Goal: Task Accomplishment & Management: Use online tool/utility

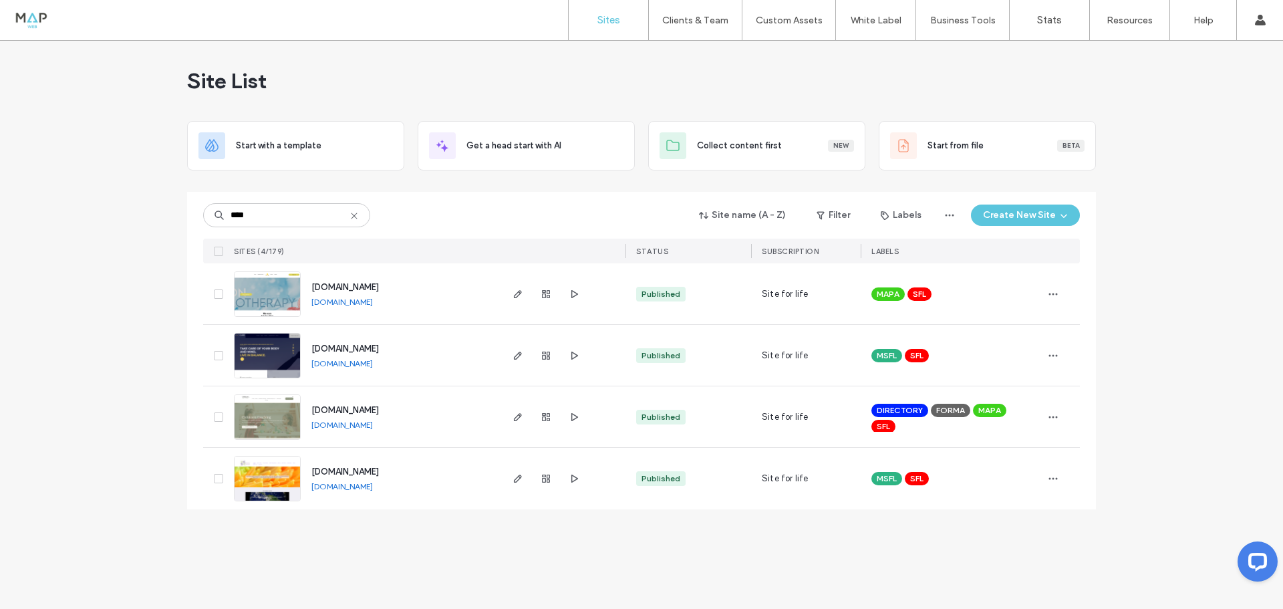
type input "****"
click at [348, 363] on link "[DOMAIN_NAME]" at bounding box center [341, 363] width 61 height 10
click at [577, 362] on span "button" at bounding box center [574, 356] width 16 height 16
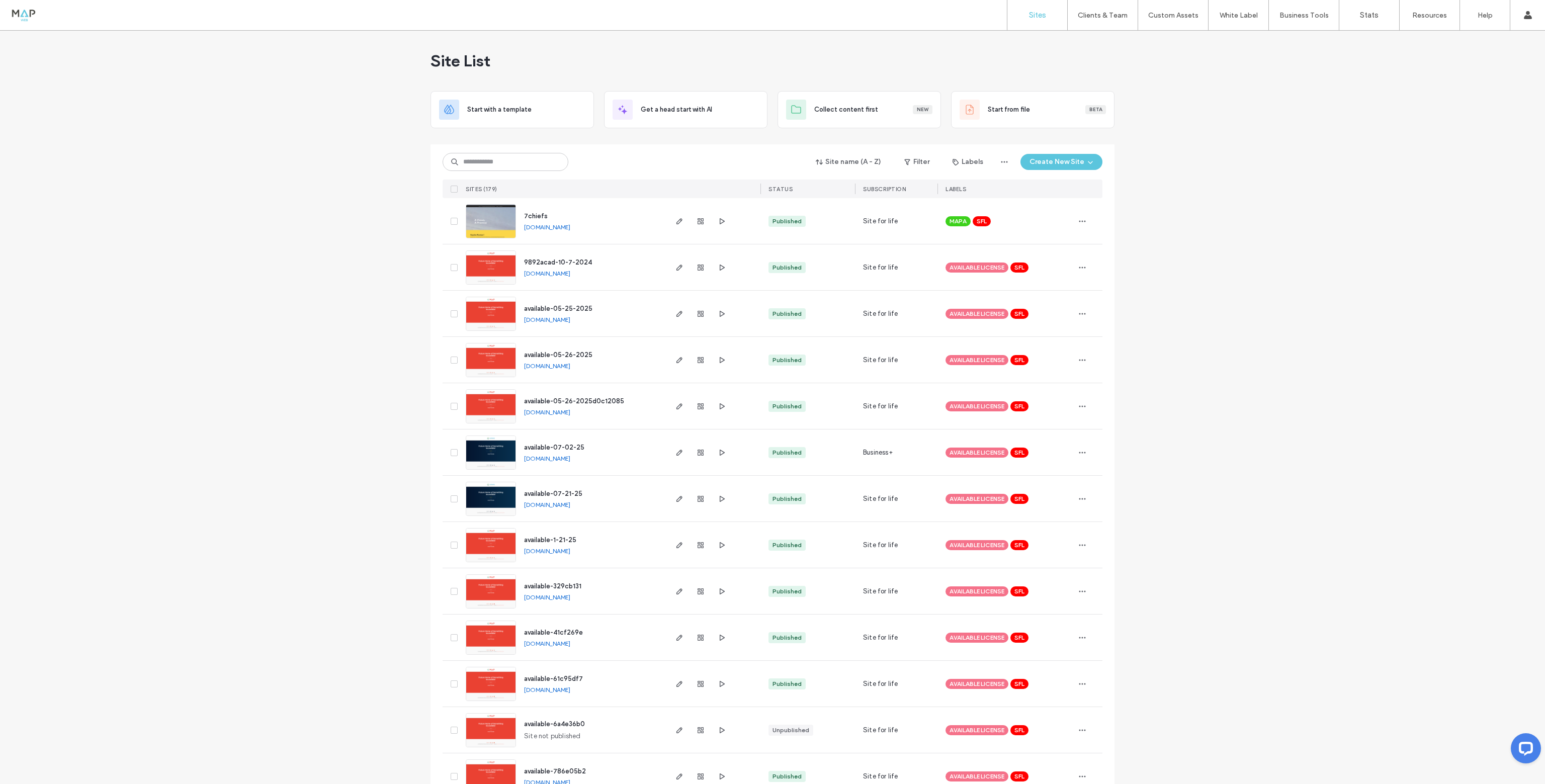
click at [495, 163] on input at bounding box center [505, 162] width 126 height 18
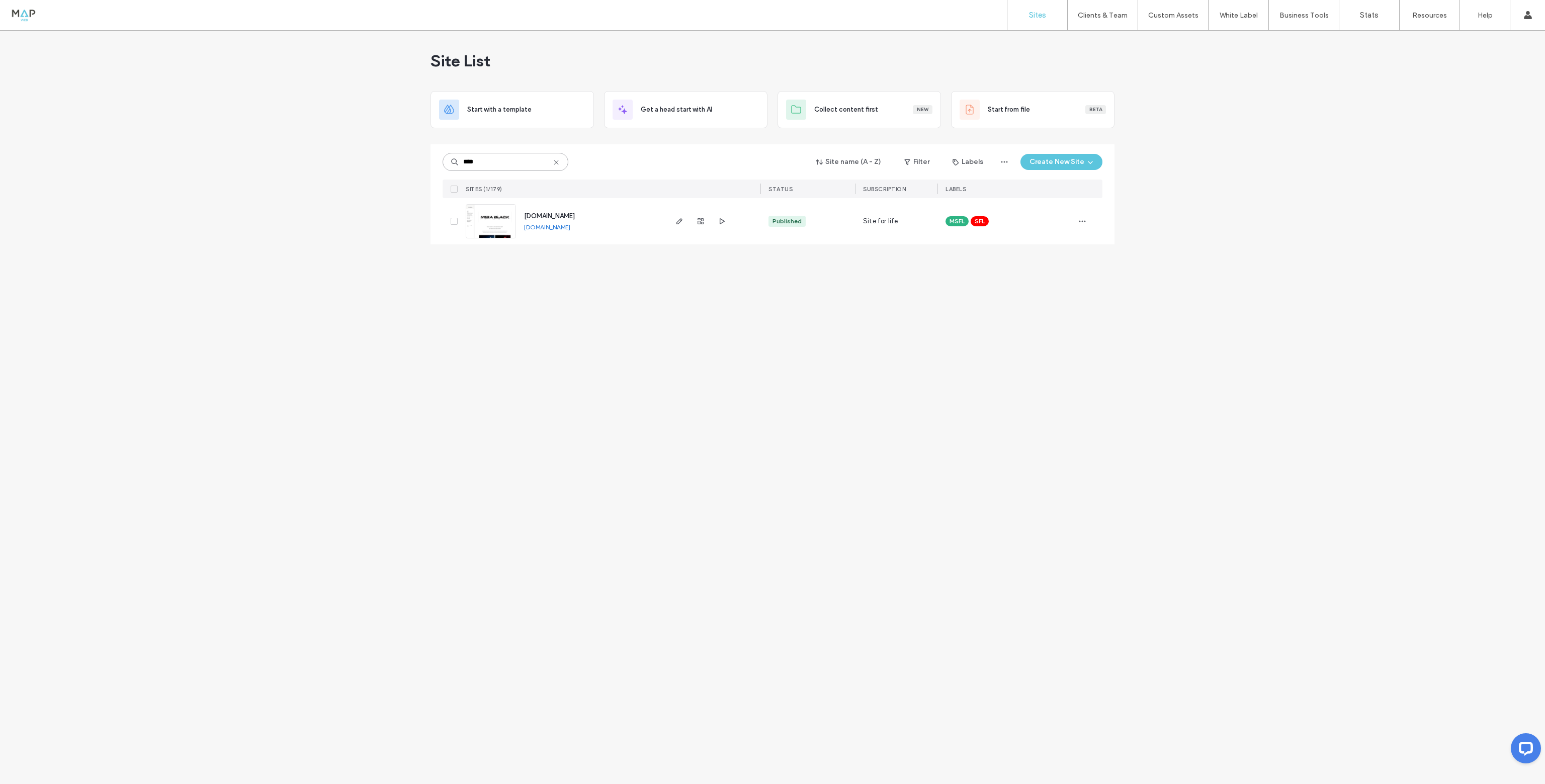
type input "****"
click at [485, 225] on img at bounding box center [491, 239] width 50 height 68
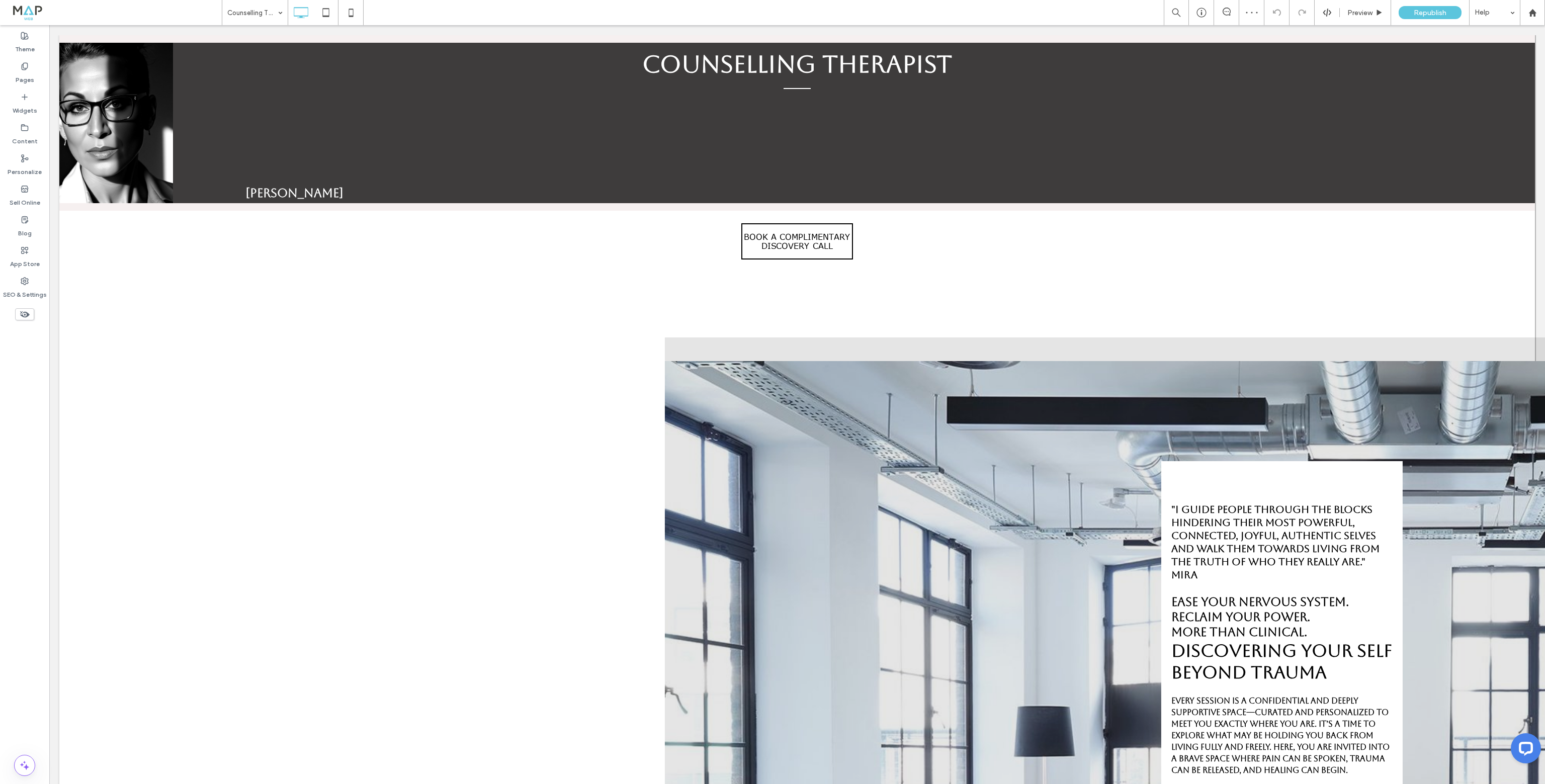
click at [28, 310] on icon at bounding box center [24, 314] width 11 height 11
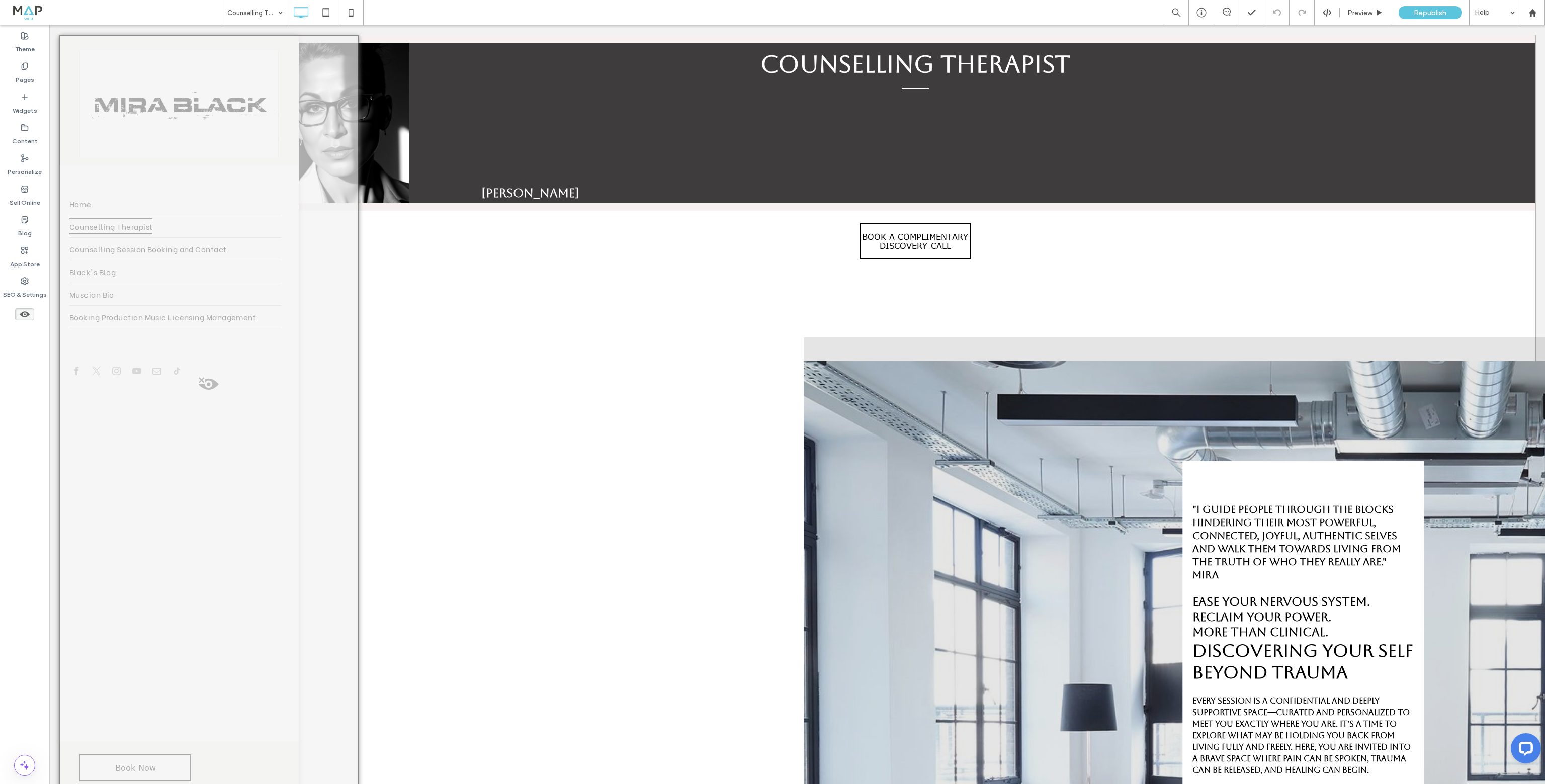
click at [22, 318] on icon at bounding box center [24, 314] width 11 height 11
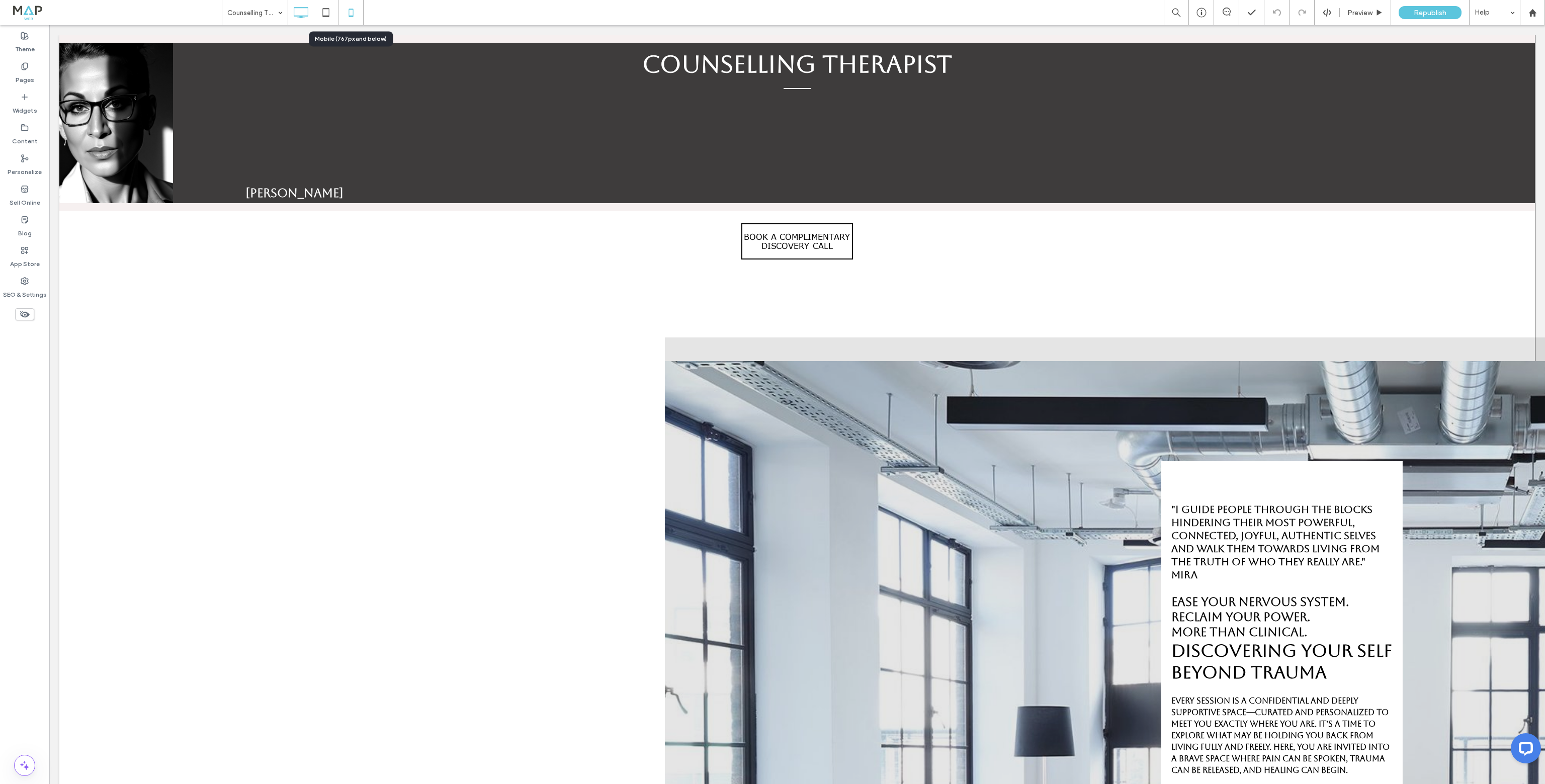
click at [357, 11] on icon at bounding box center [351, 12] width 20 height 20
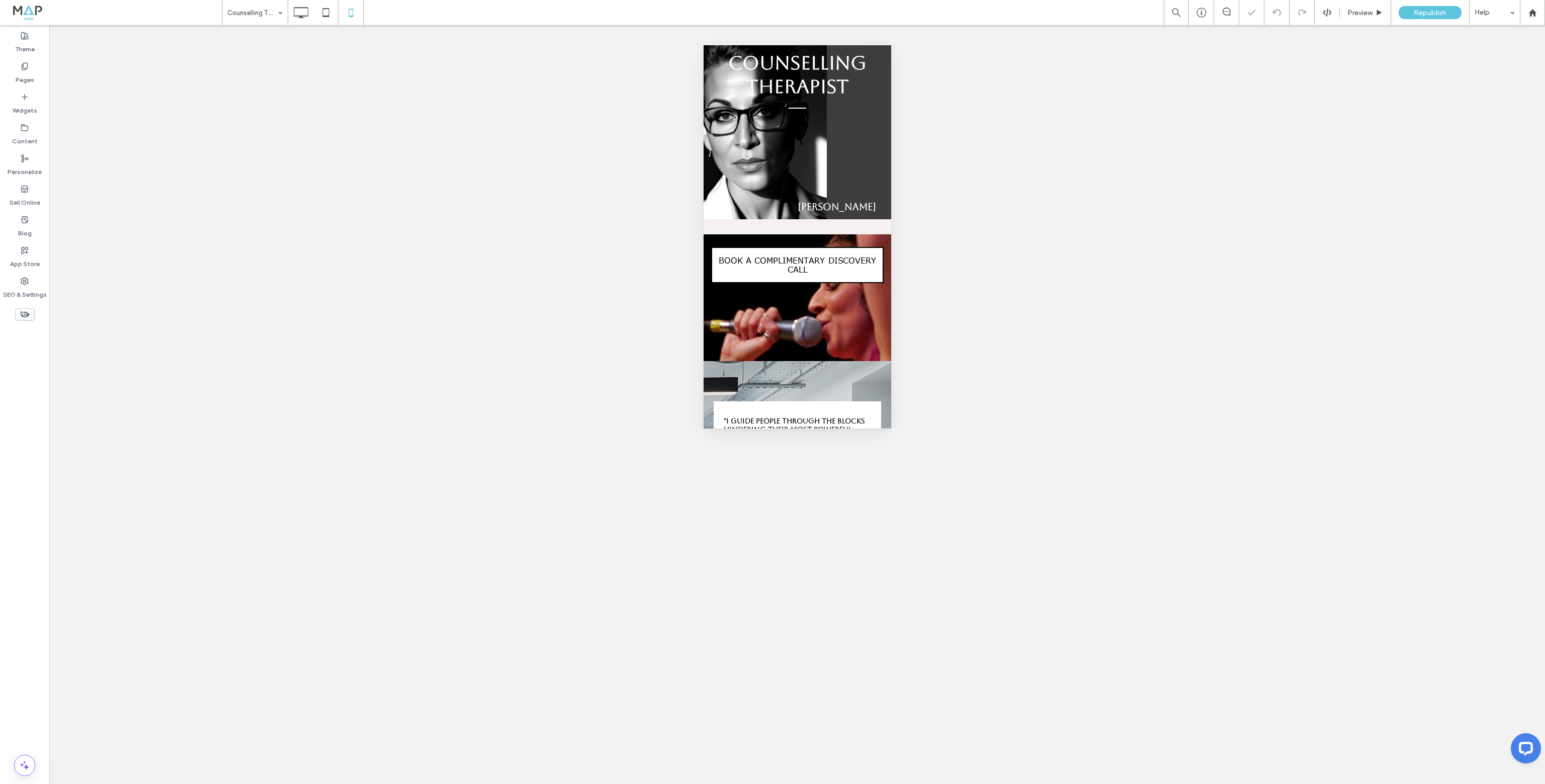
click at [26, 316] on use at bounding box center [25, 315] width 10 height 7
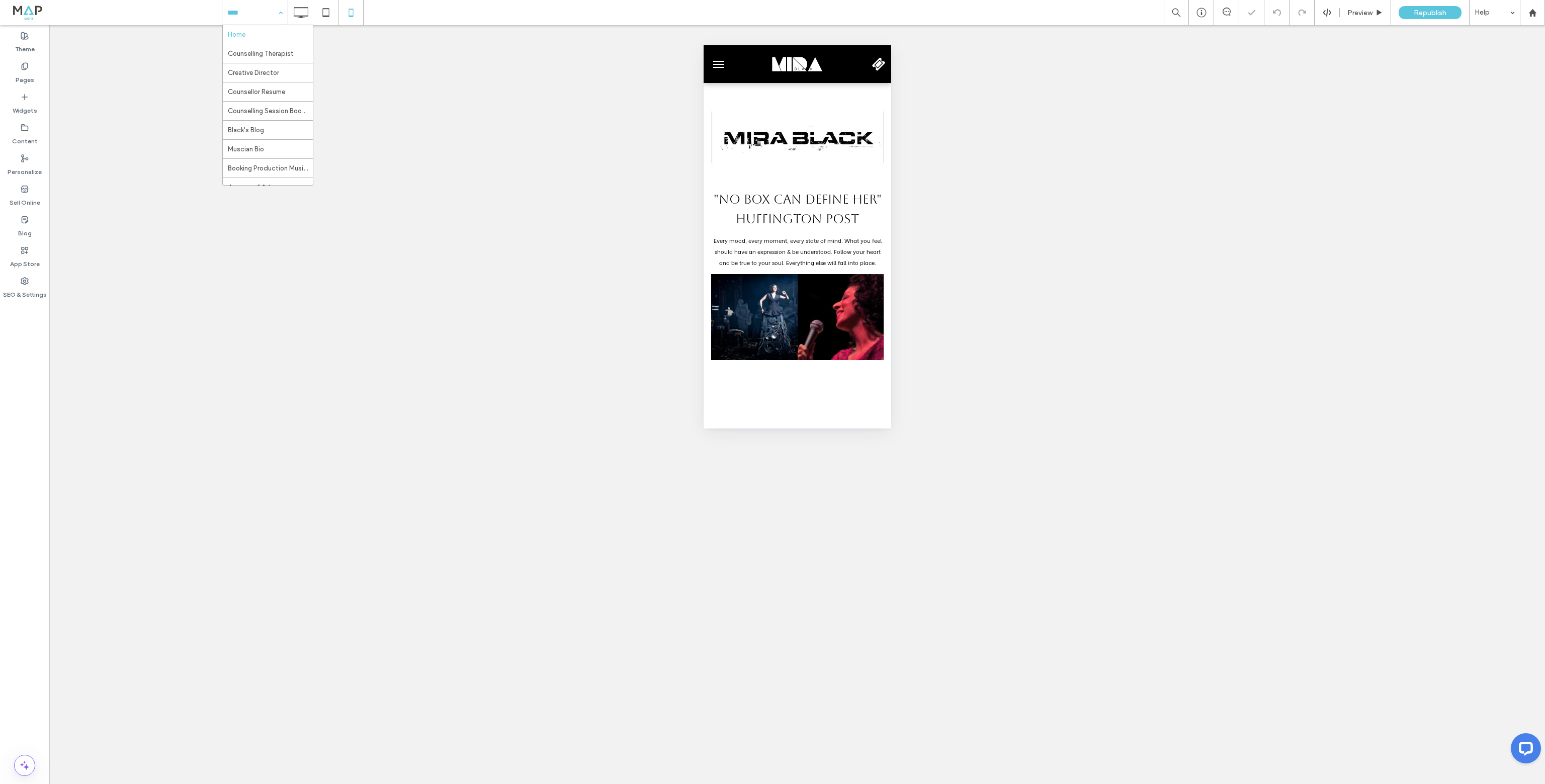
click at [262, 19] on input at bounding box center [252, 12] width 50 height 25
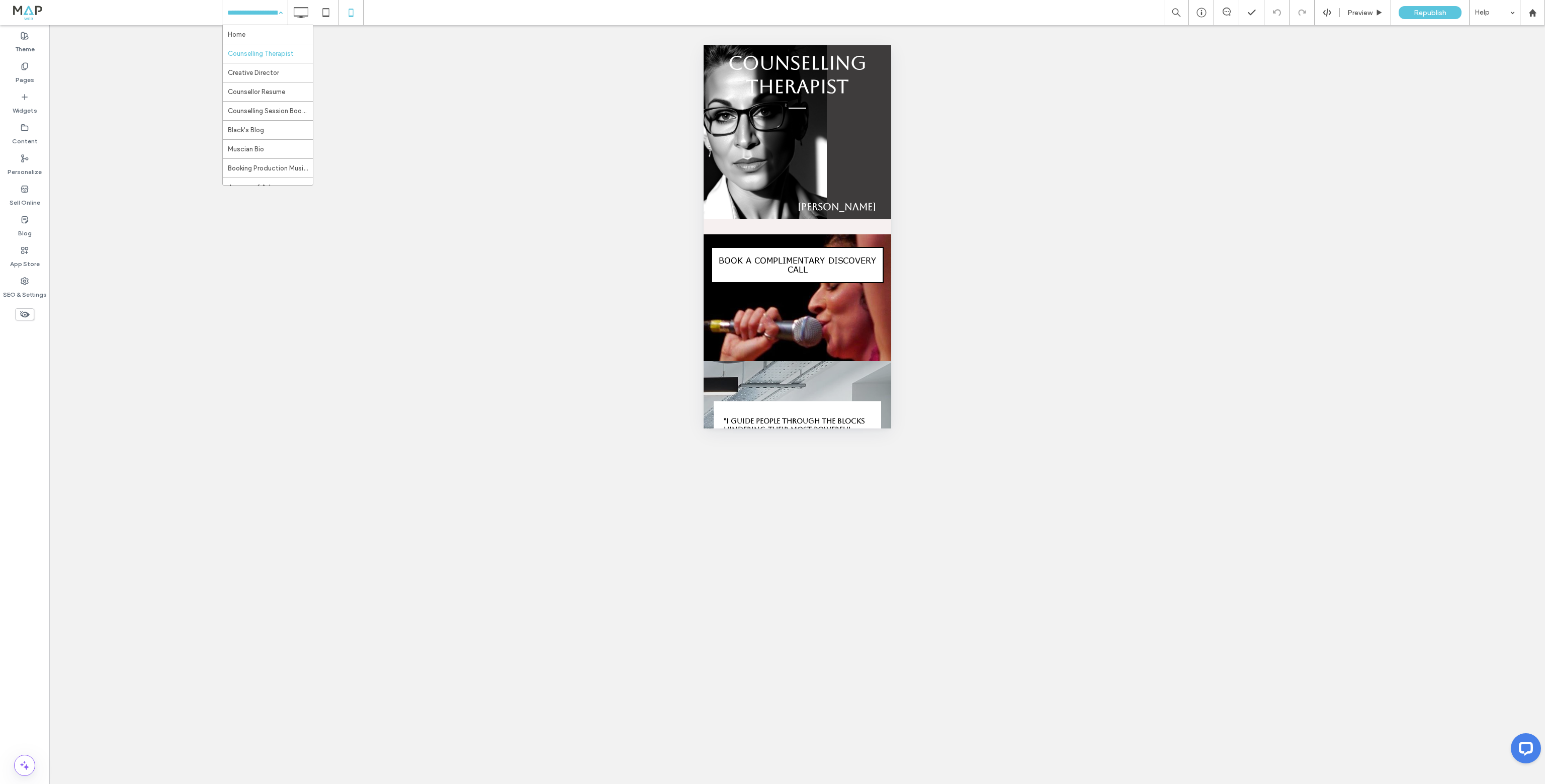
drag, startPoint x: 23, startPoint y: 308, endPoint x: 50, endPoint y: 307, distance: 27.0
click at [23, 310] on icon at bounding box center [24, 314] width 11 height 11
click at [796, 68] on span at bounding box center [797, 72] width 186 height 20
click at [812, 83] on button "Yes" at bounding box center [811, 80] width 31 height 13
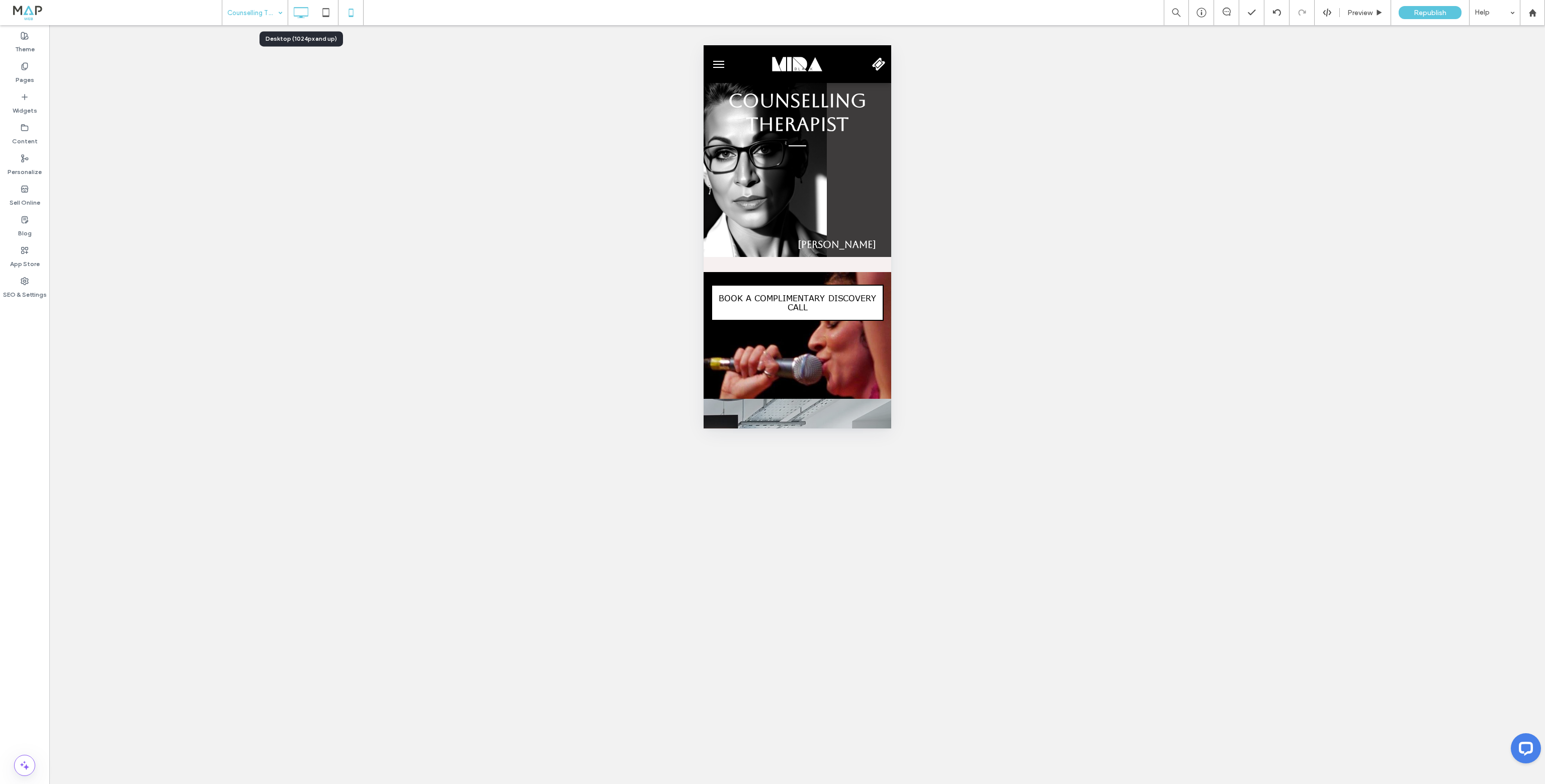
click at [303, 14] on icon at bounding box center [300, 12] width 20 height 20
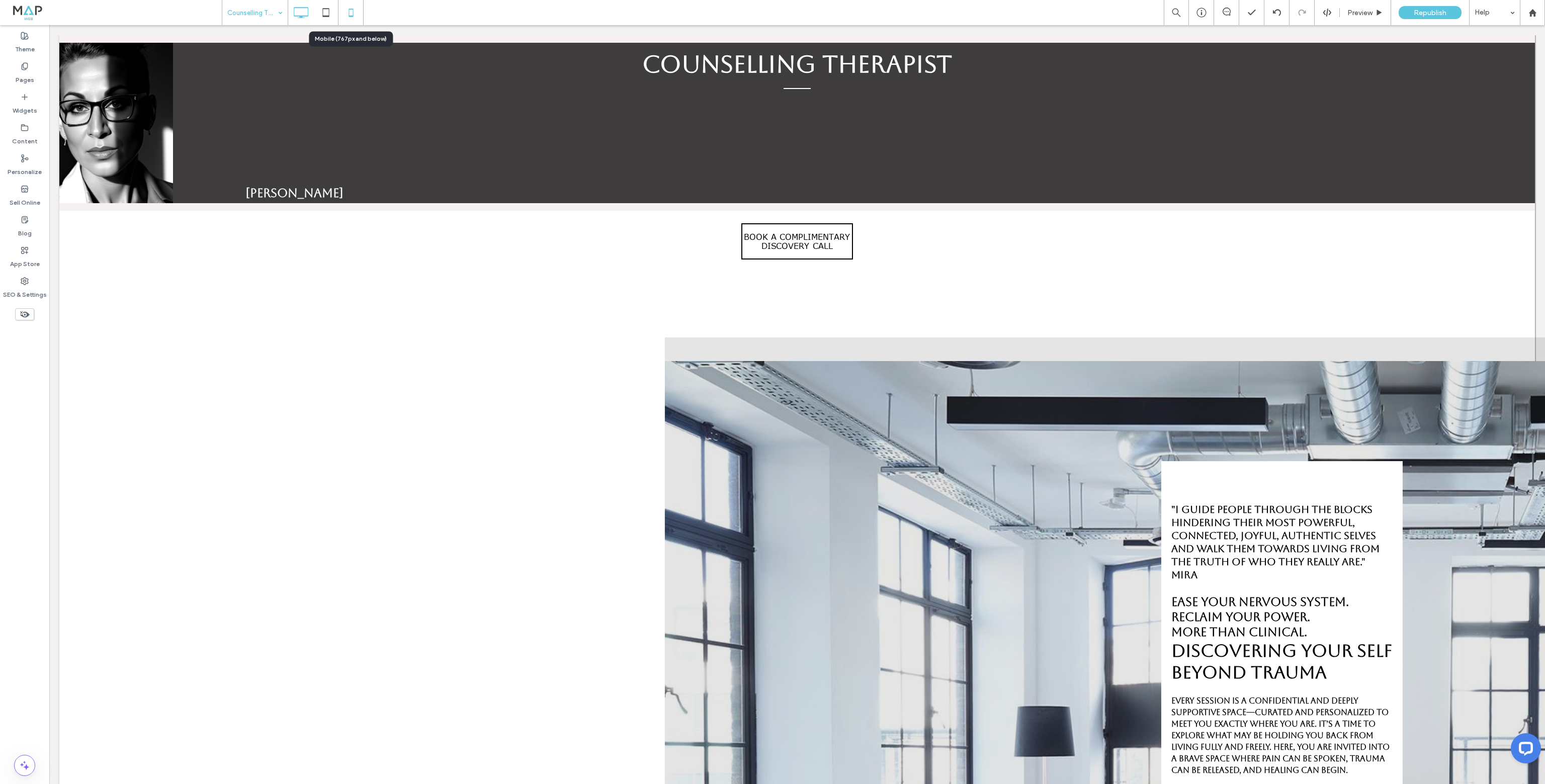
click at [348, 13] on icon at bounding box center [351, 12] width 20 height 20
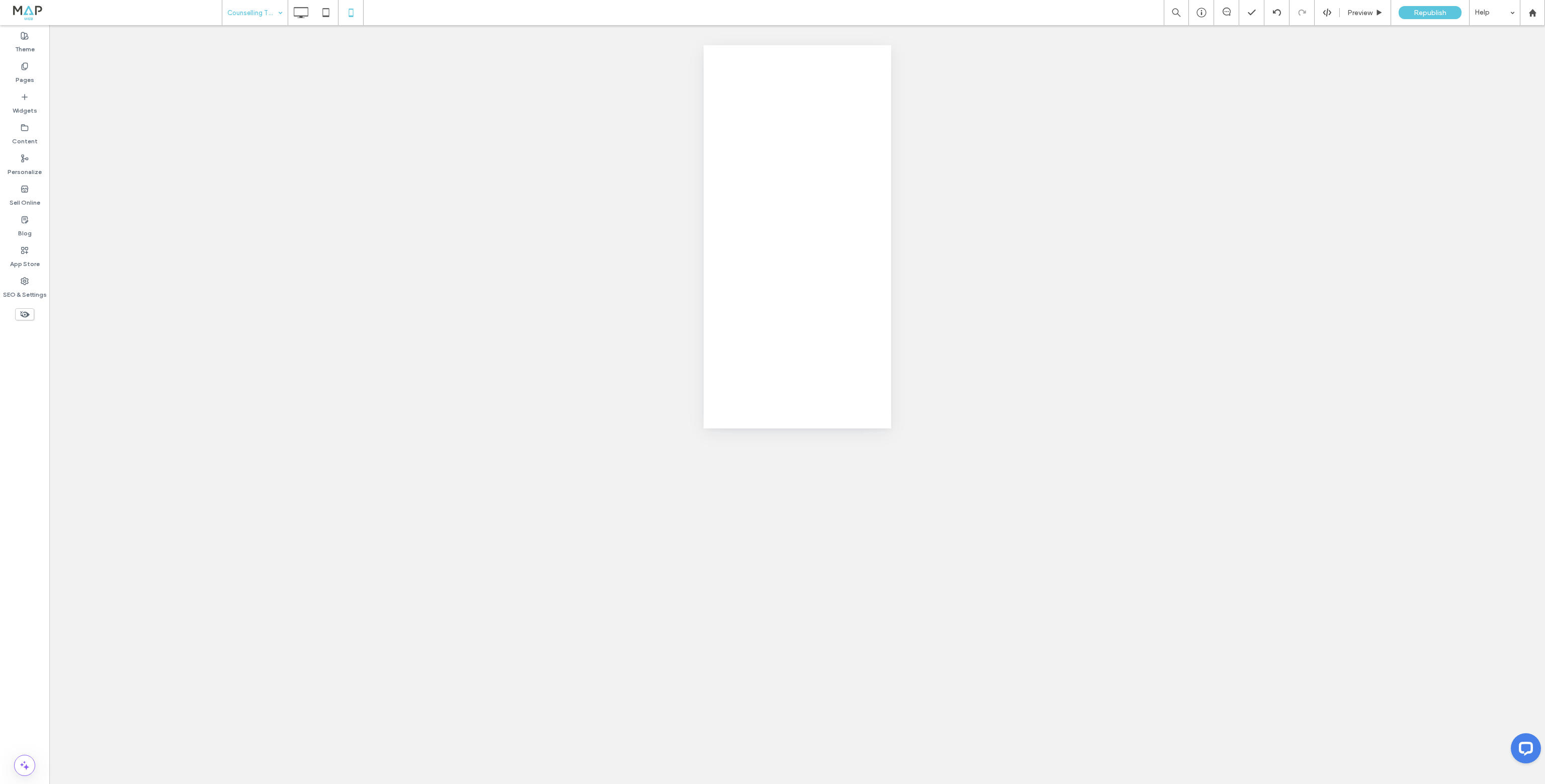
click at [322, 14] on div at bounding box center [772, 392] width 1545 height 784
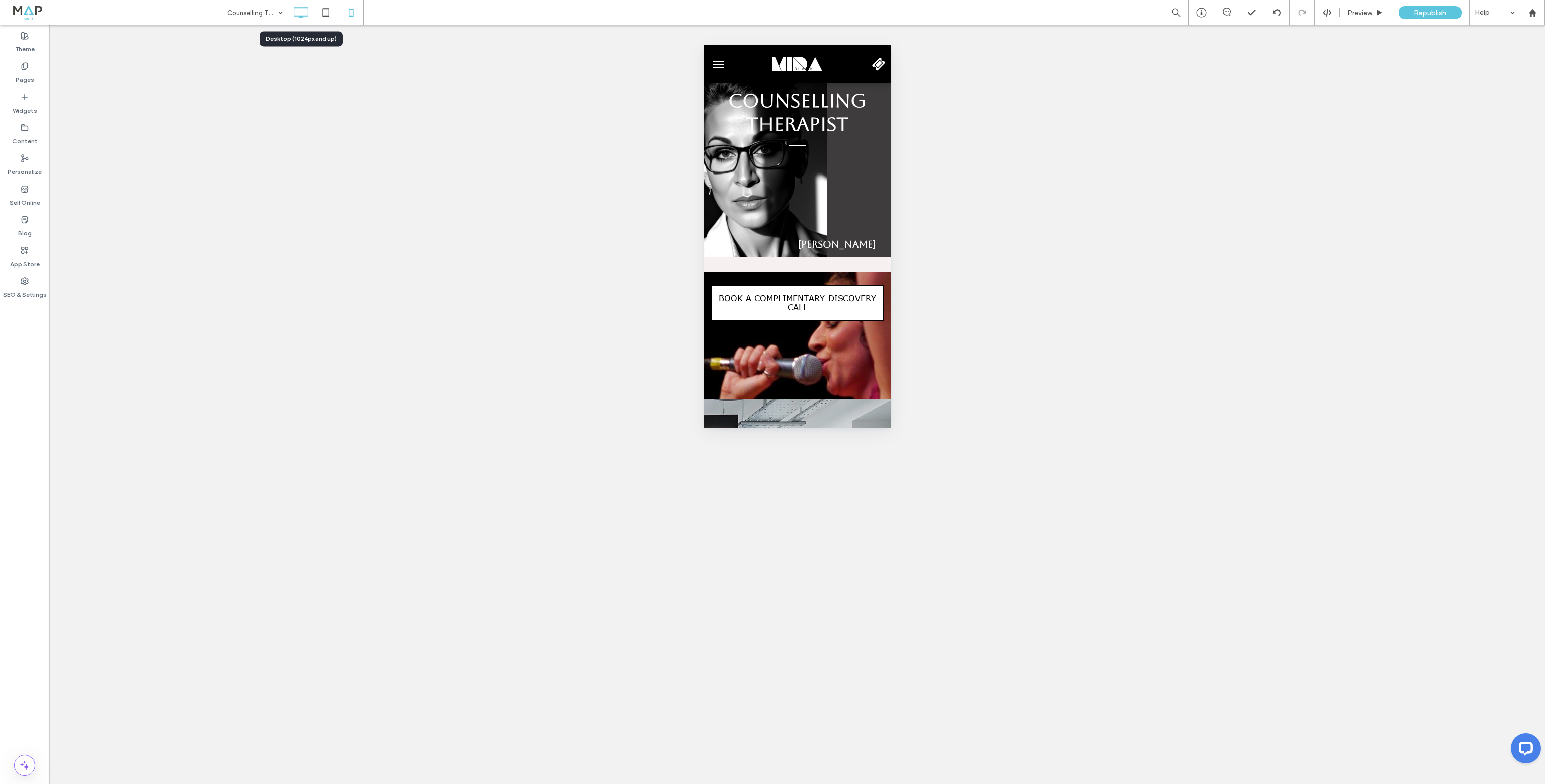
click at [306, 17] on icon at bounding box center [300, 12] width 20 height 20
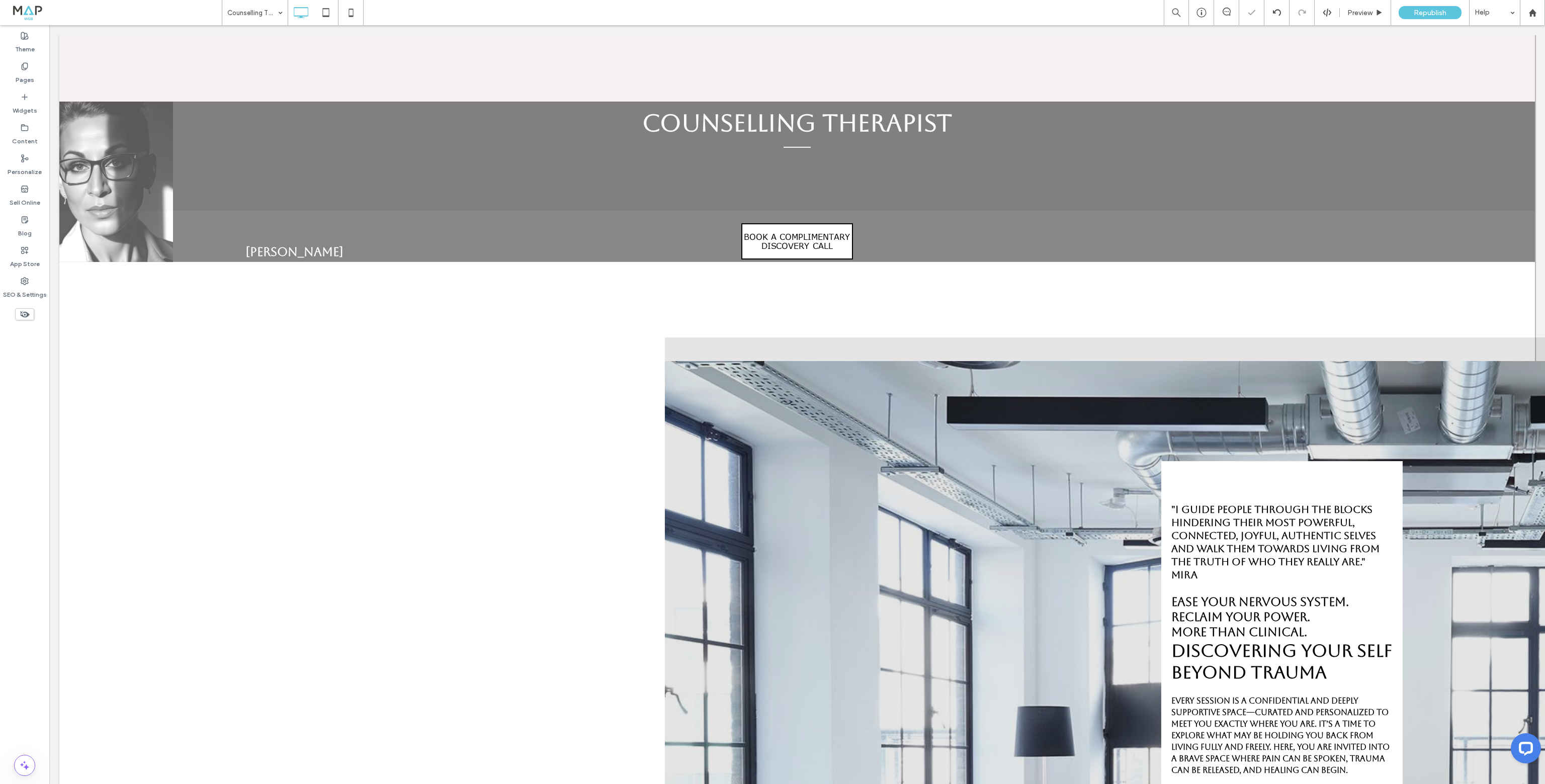
click at [25, 315] on use at bounding box center [25, 315] width 10 height 7
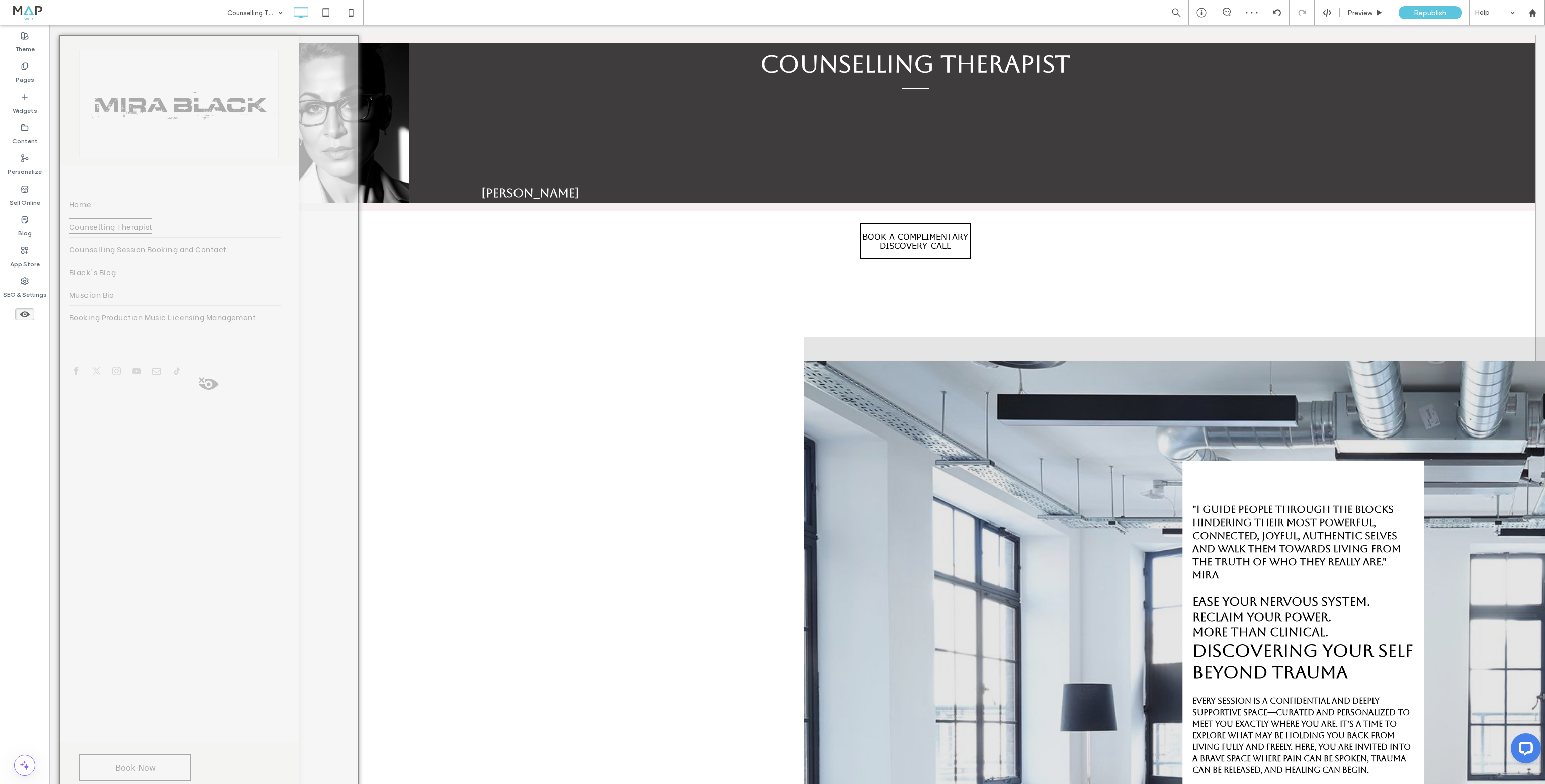
click at [200, 380] on span at bounding box center [208, 387] width 297 height 20
click at [219, 394] on button "Yes" at bounding box center [214, 393] width 31 height 13
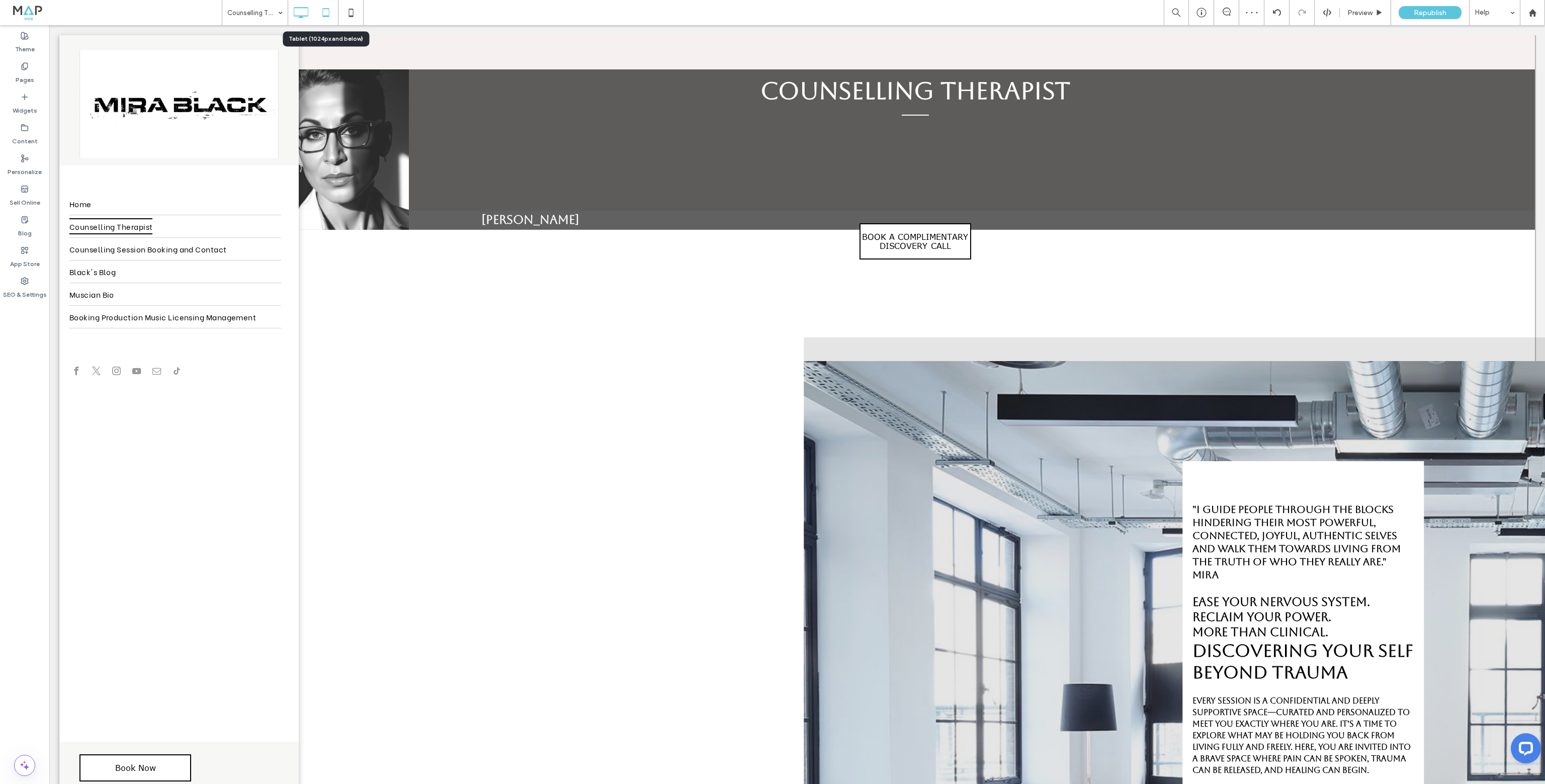
click at [328, 13] on icon at bounding box center [326, 12] width 20 height 20
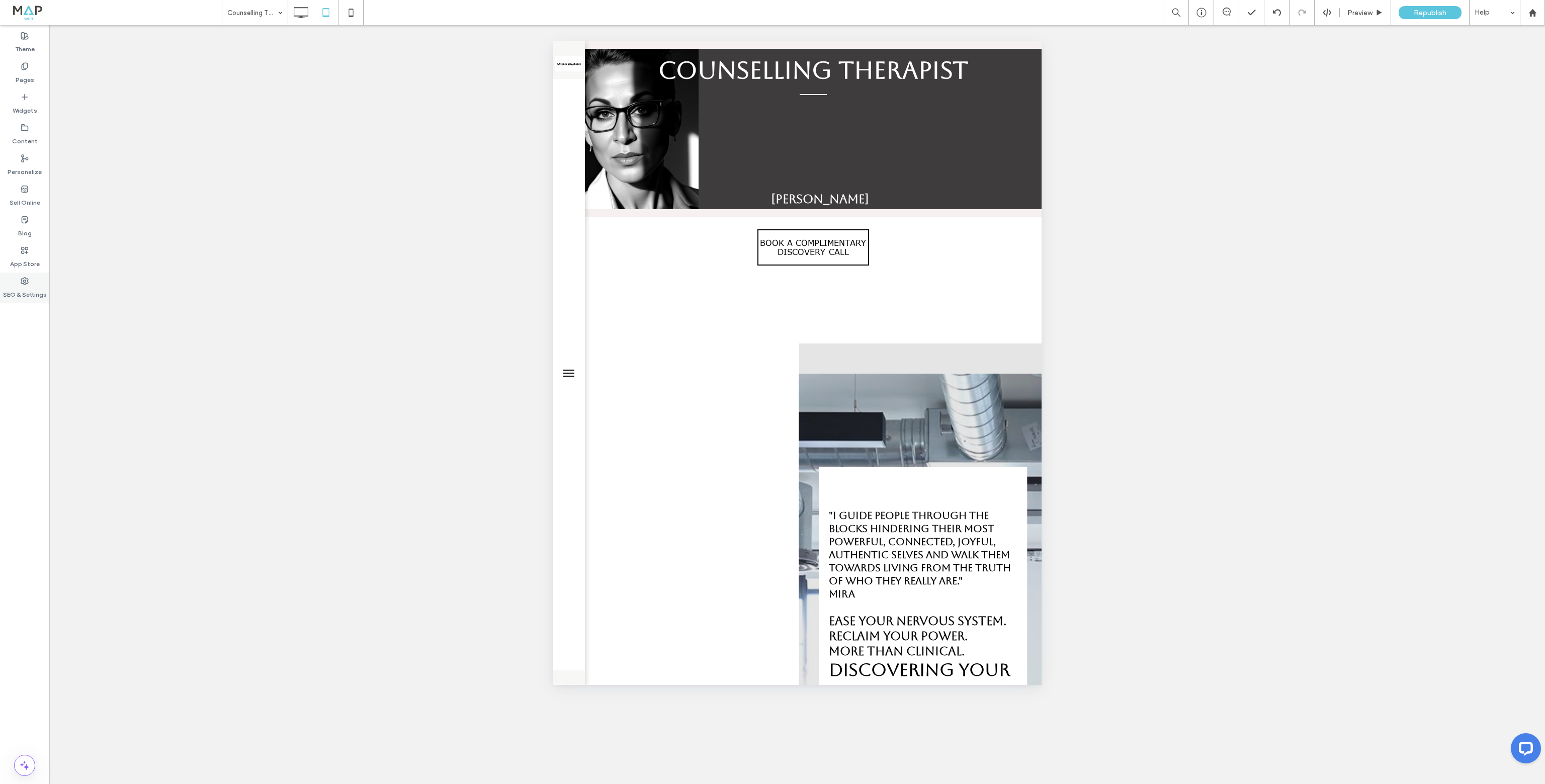
click at [29, 287] on label "SEO & Settings" at bounding box center [25, 292] width 44 height 14
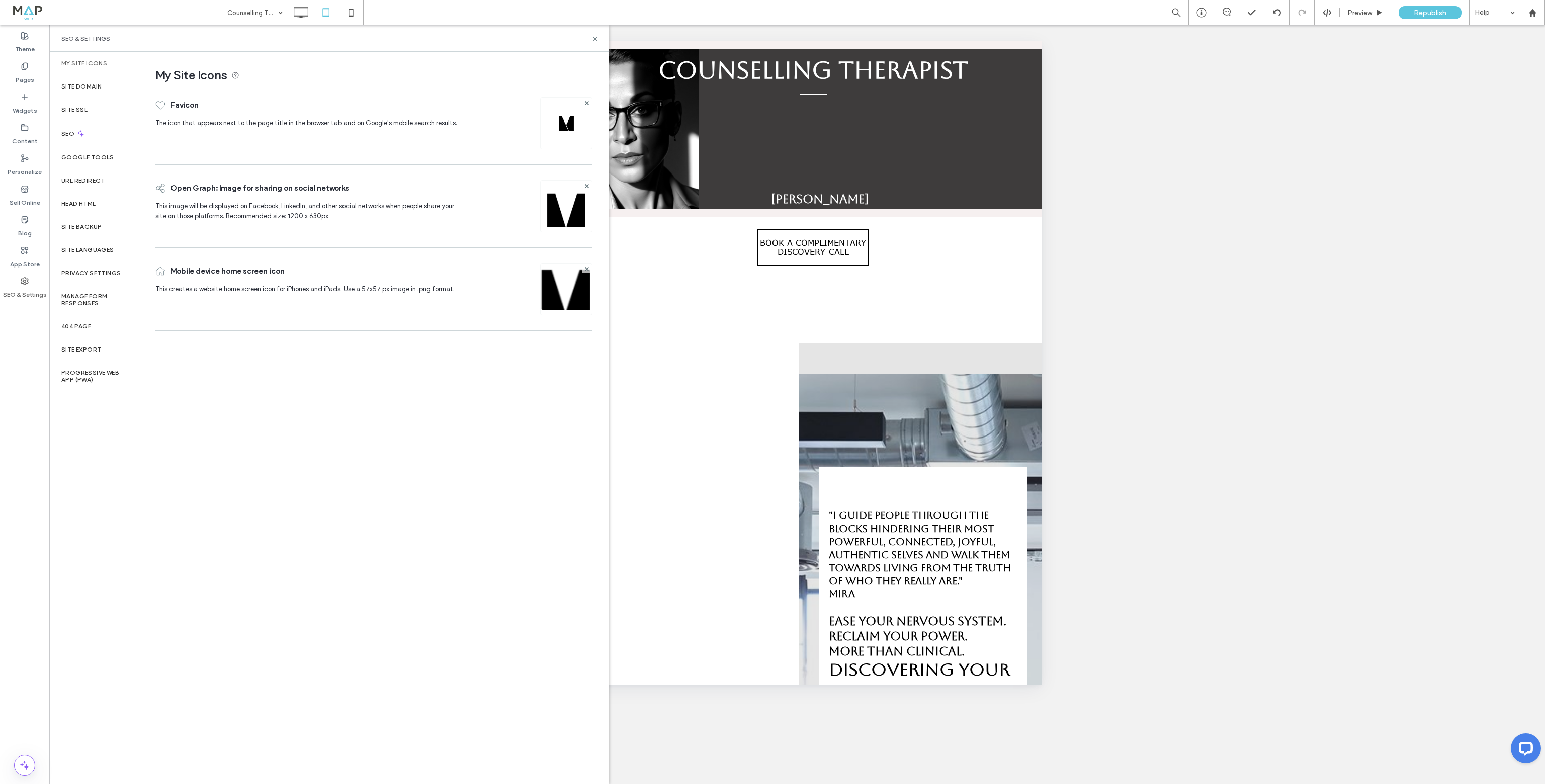
click at [29, 287] on label "SEO & Settings" at bounding box center [25, 292] width 44 height 14
click at [19, 287] on label "SEO & Settings" at bounding box center [25, 292] width 44 height 14
click at [598, 40] on icon at bounding box center [595, 39] width 8 height 8
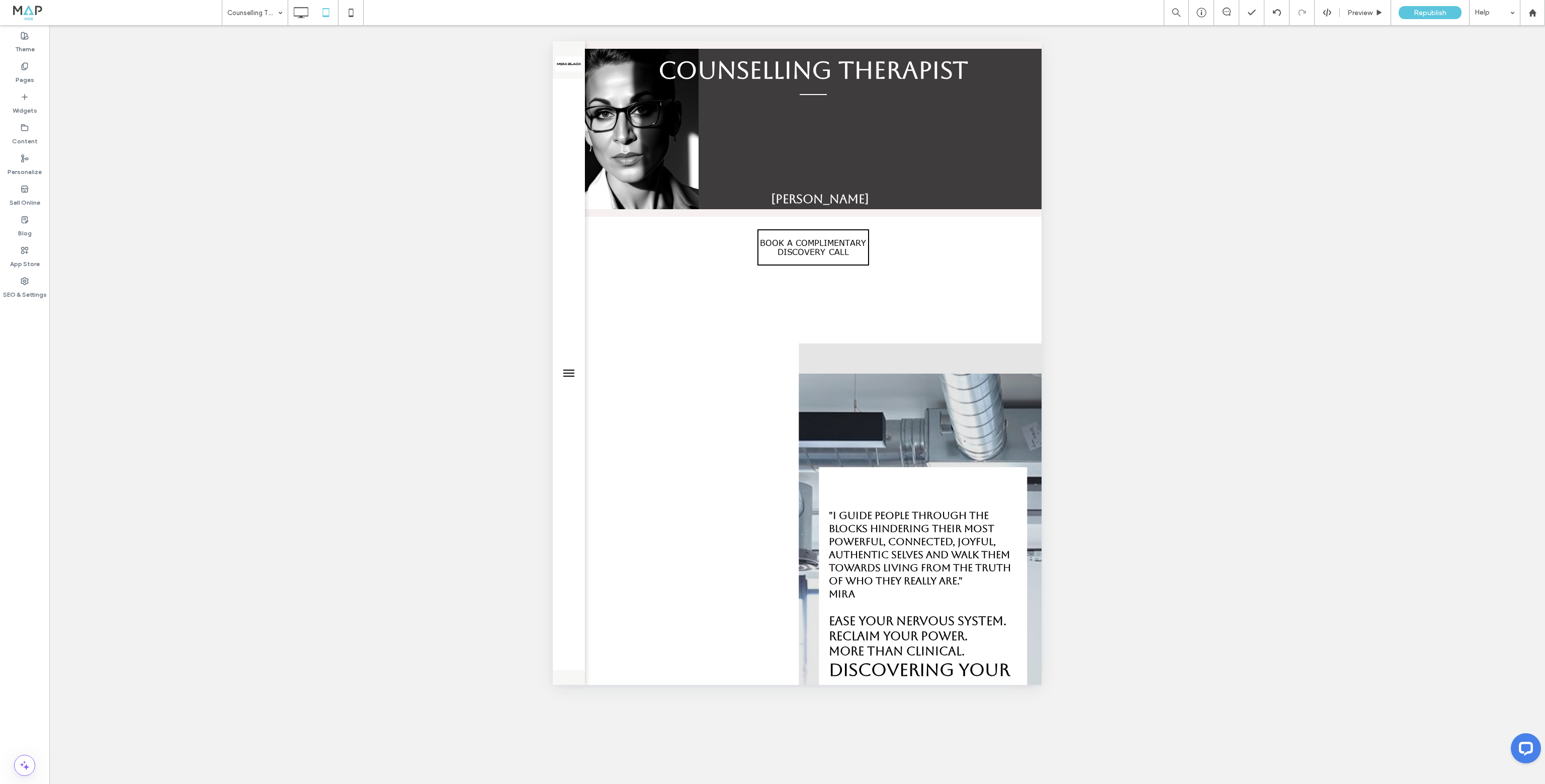
click at [564, 254] on div "Click To Paste Row Home Counselling Therapist Counselling Session Booking and C…" at bounding box center [569, 363] width 32 height 644
click at [567, 372] on span at bounding box center [569, 372] width 11 height 1
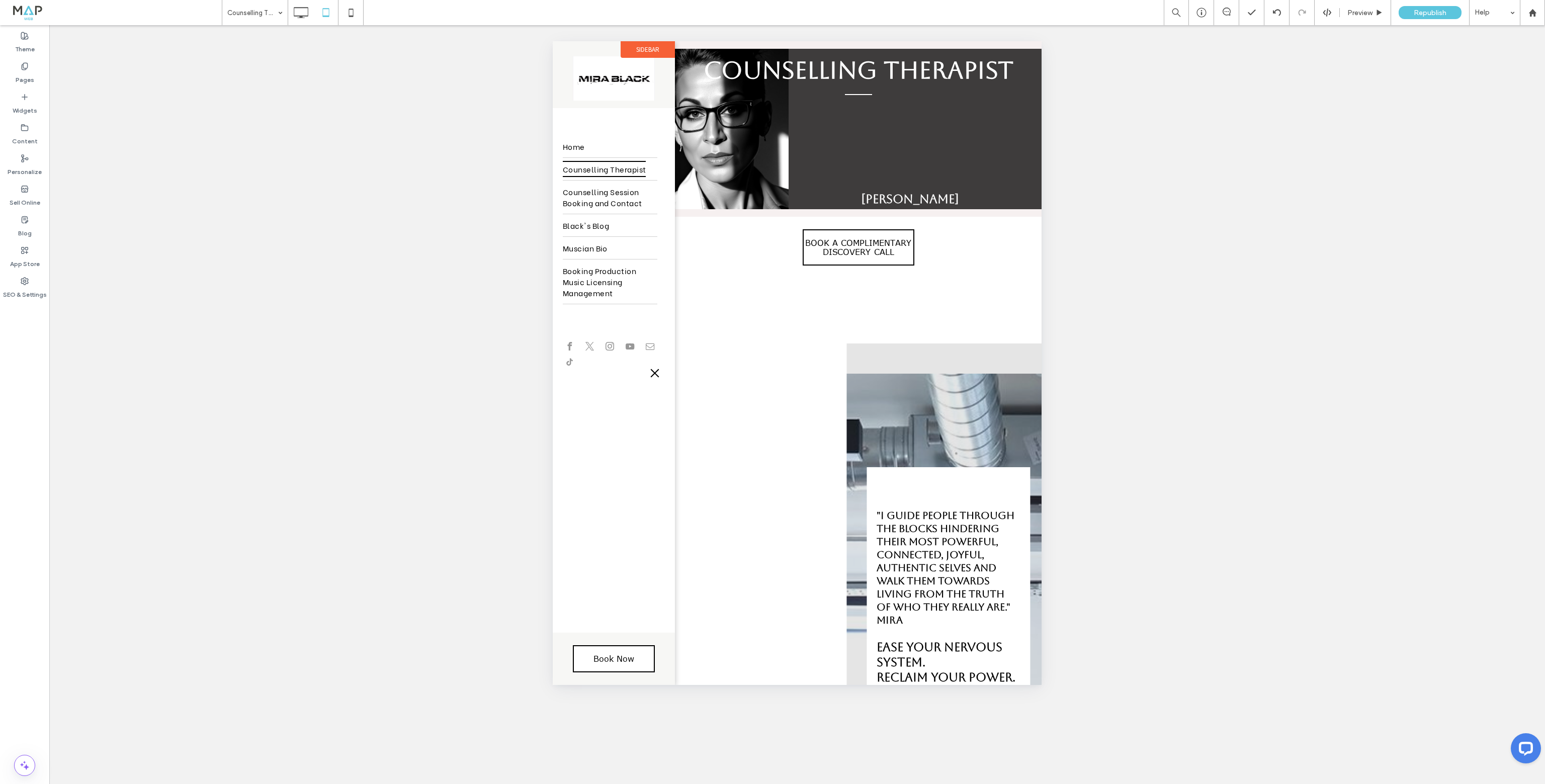
click at [652, 372] on div at bounding box center [655, 373] width 20 height 20
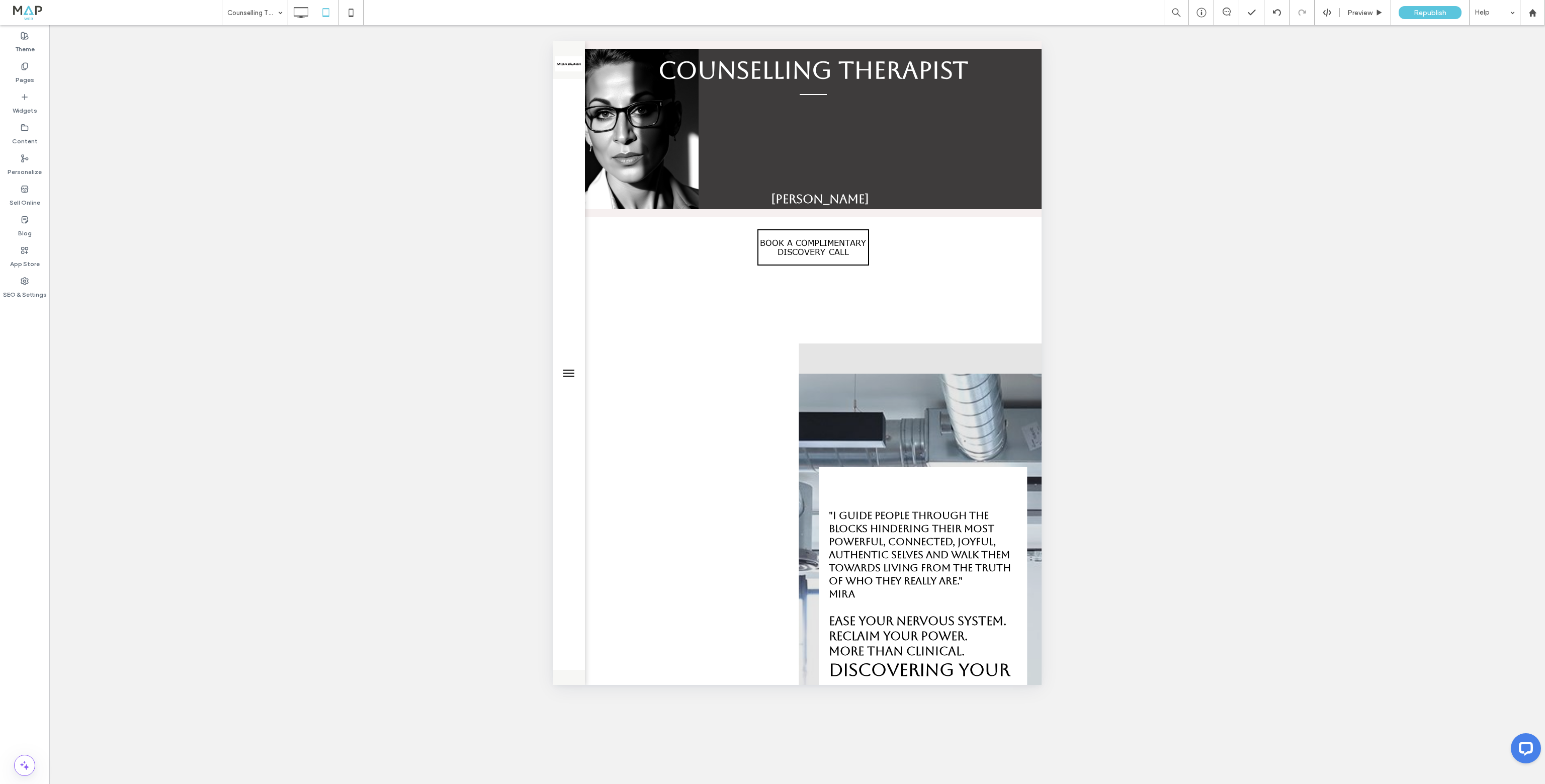
click at [559, 262] on div "Click To Paste Row Home Counselling Therapist Counselling Session Booking and C…" at bounding box center [569, 363] width 32 height 644
click at [571, 332] on div "Click To Paste Row Home Counselling Therapist Counselling Session Booking and C…" at bounding box center [569, 363] width 32 height 644
click at [344, 14] on icon at bounding box center [351, 12] width 20 height 20
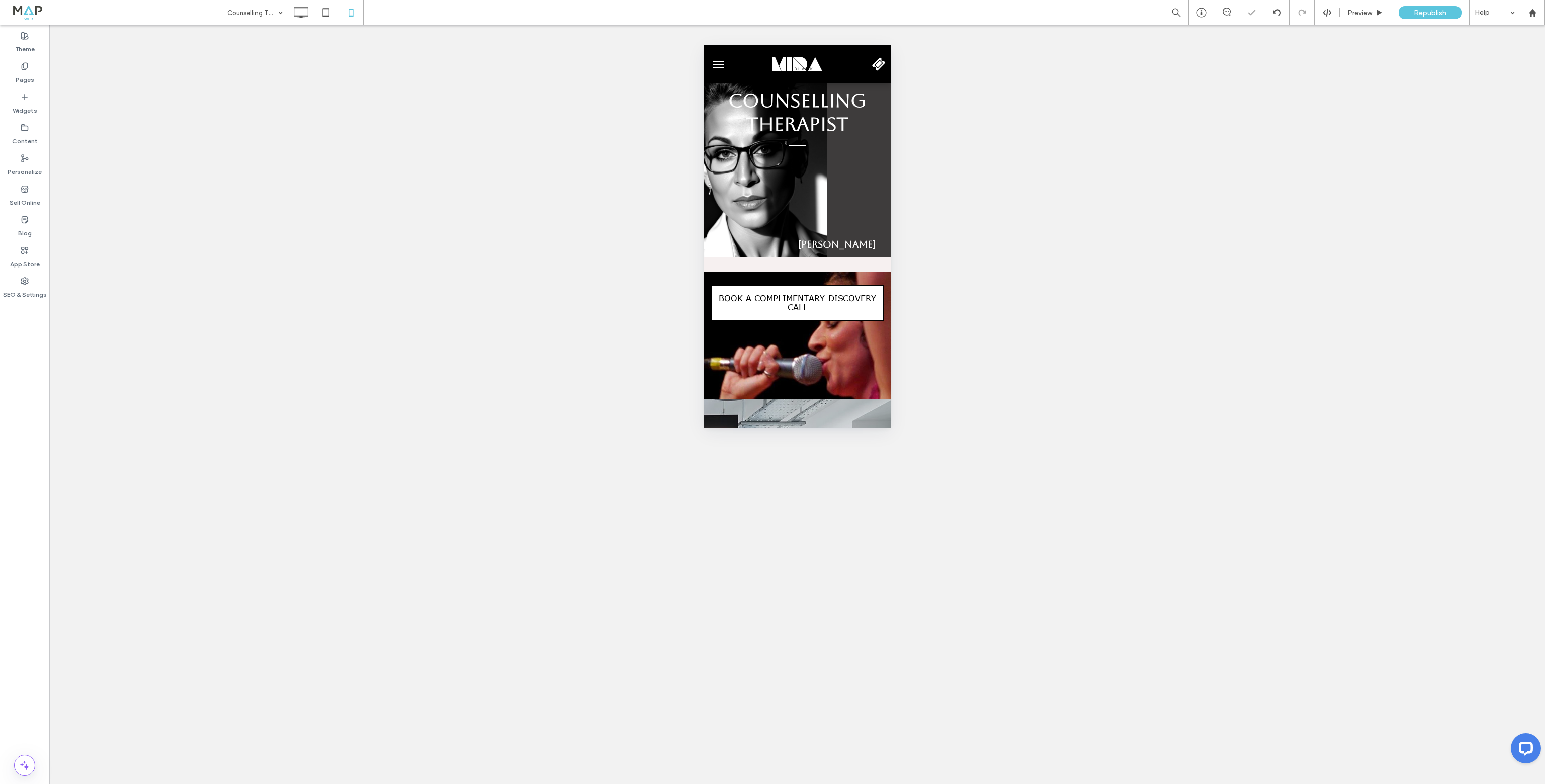
click at [736, 64] on div at bounding box center [797, 64] width 125 height 28
click at [779, 65] on img at bounding box center [796, 65] width 50 height 15
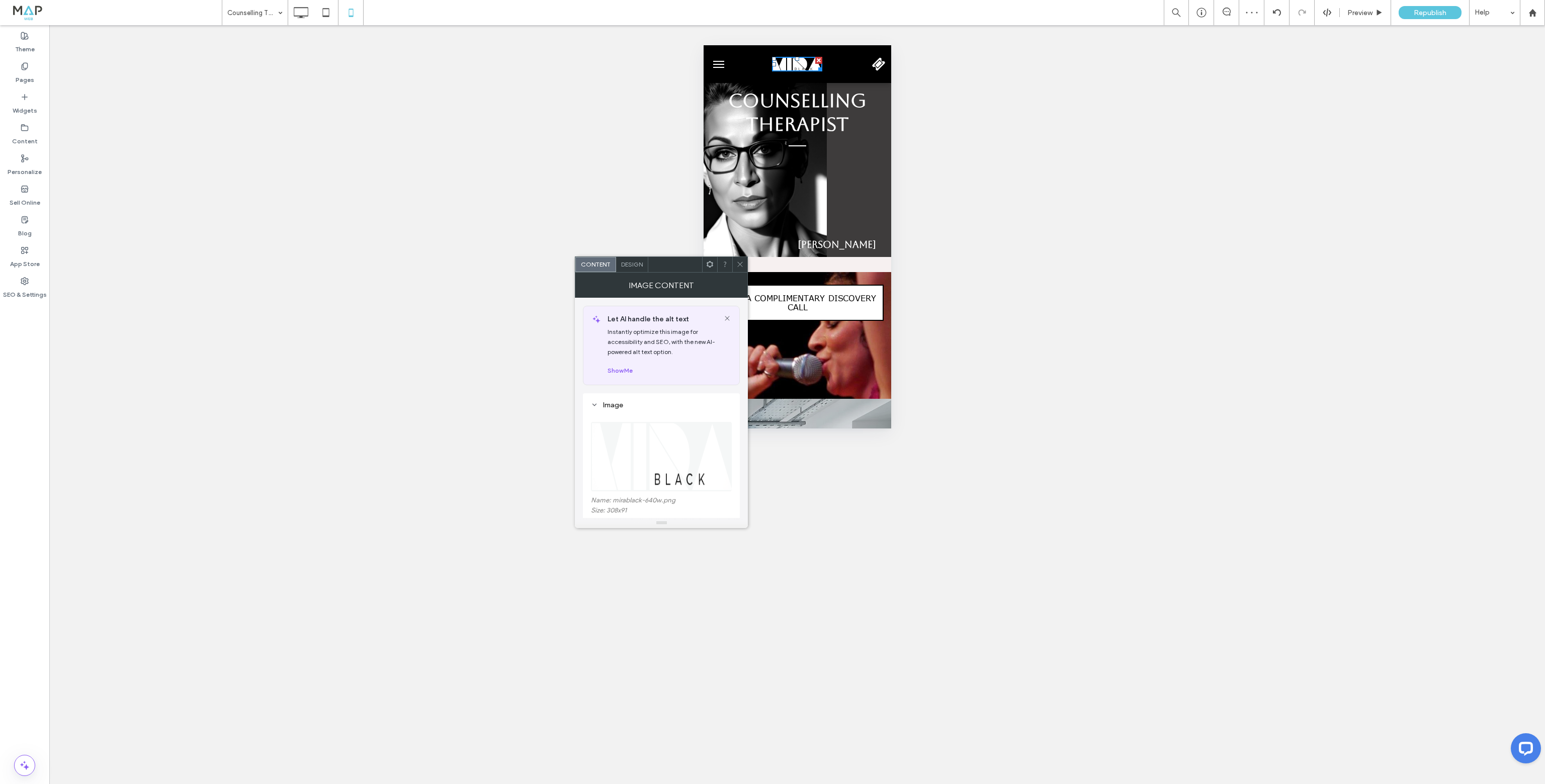
click at [718, 62] on button "menu" at bounding box center [718, 64] width 20 height 20
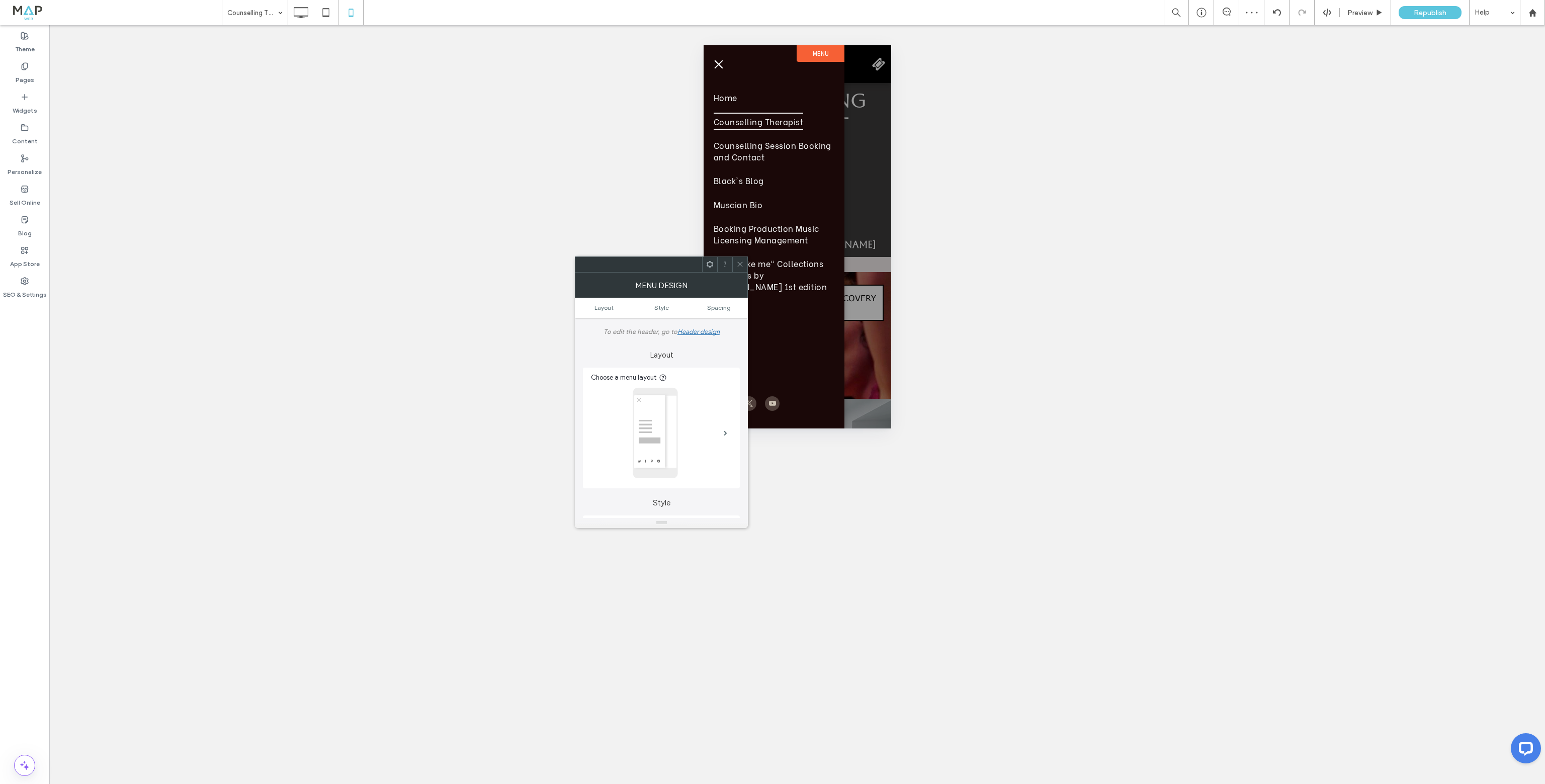
click at [716, 65] on span "menu" at bounding box center [718, 64] width 8 height 8
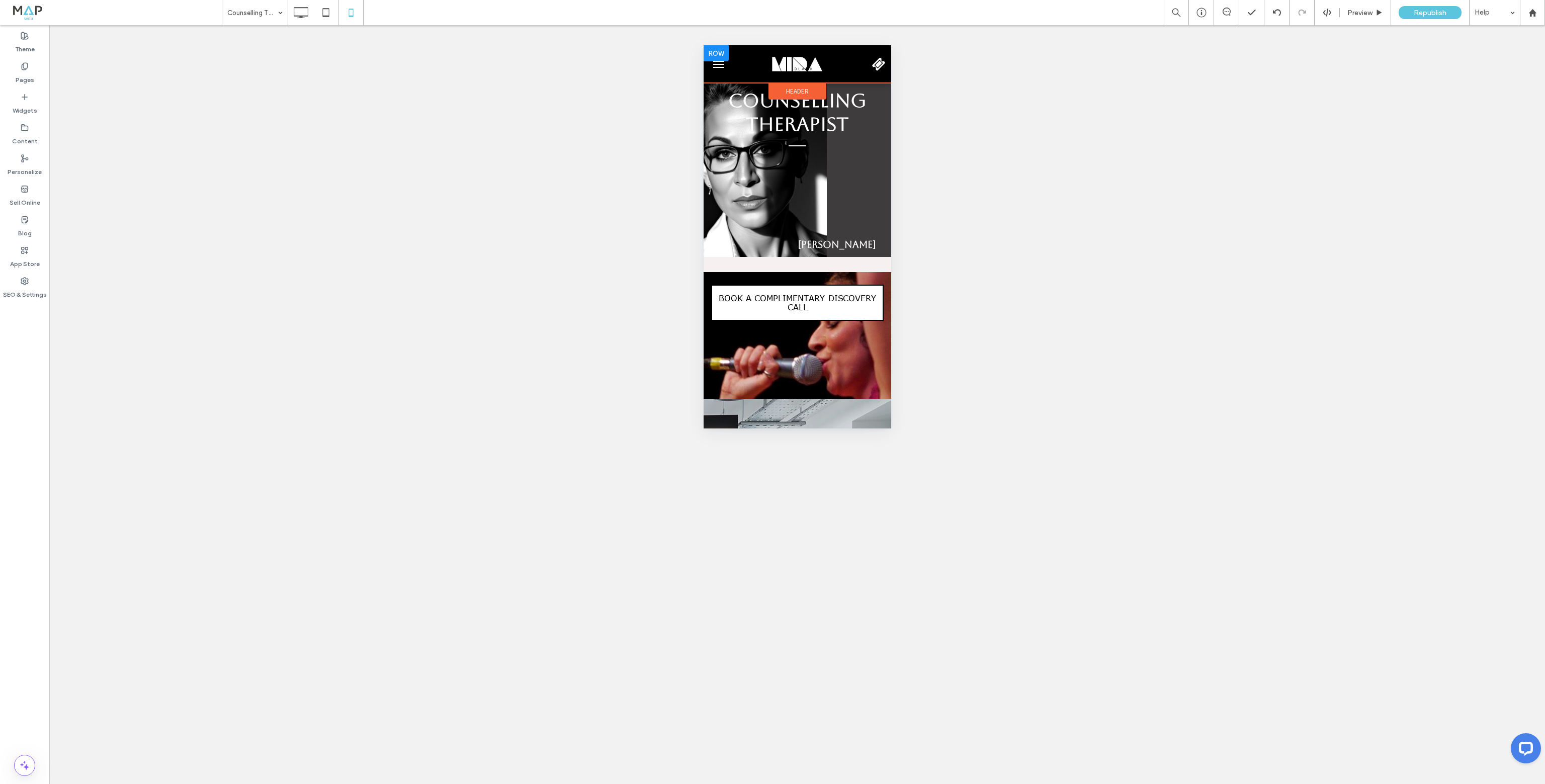
click at [837, 67] on div at bounding box center [797, 64] width 125 height 28
click at [326, 10] on icon at bounding box center [326, 12] width 20 height 20
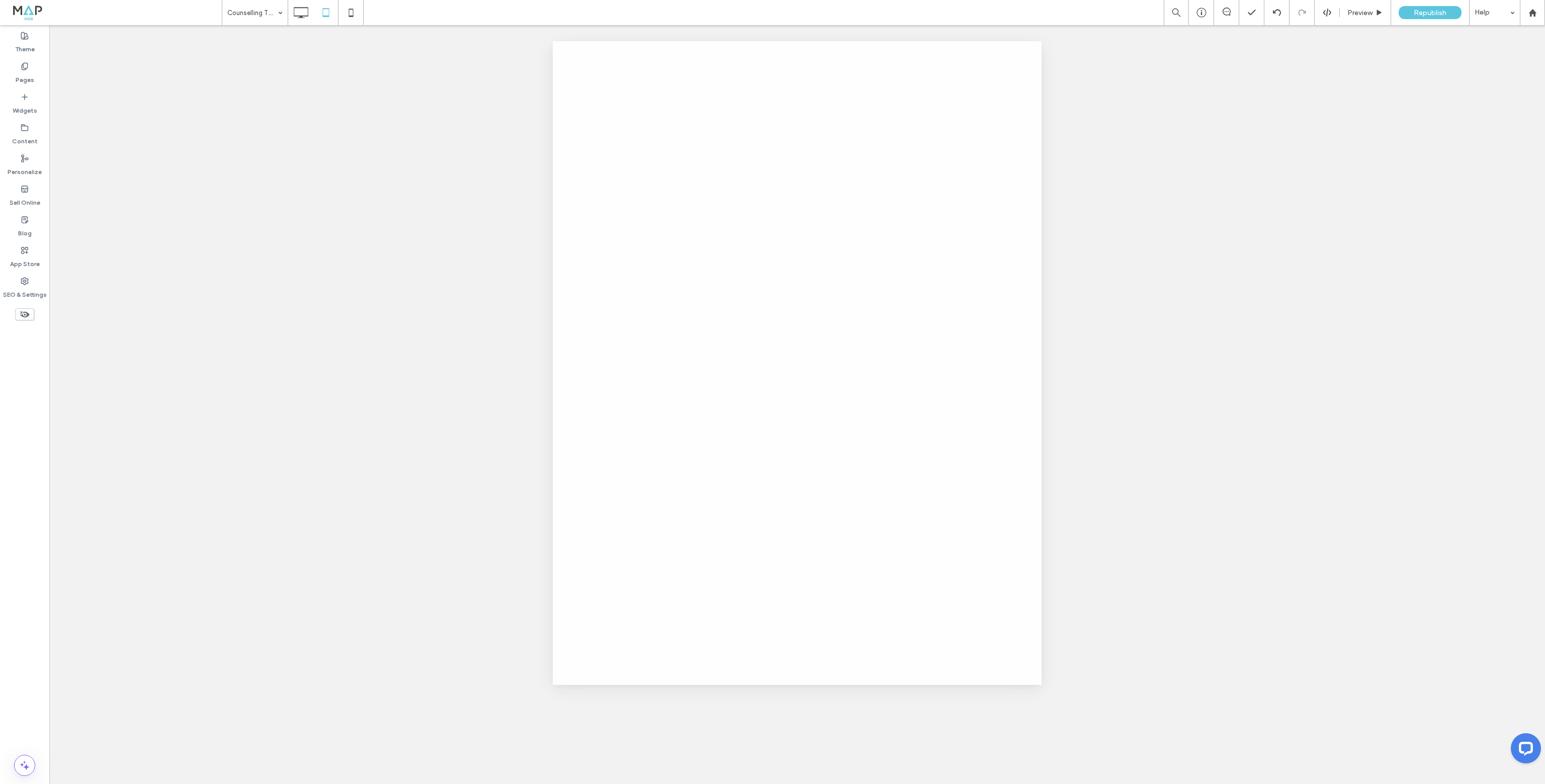
click at [269, 13] on div at bounding box center [772, 392] width 1545 height 784
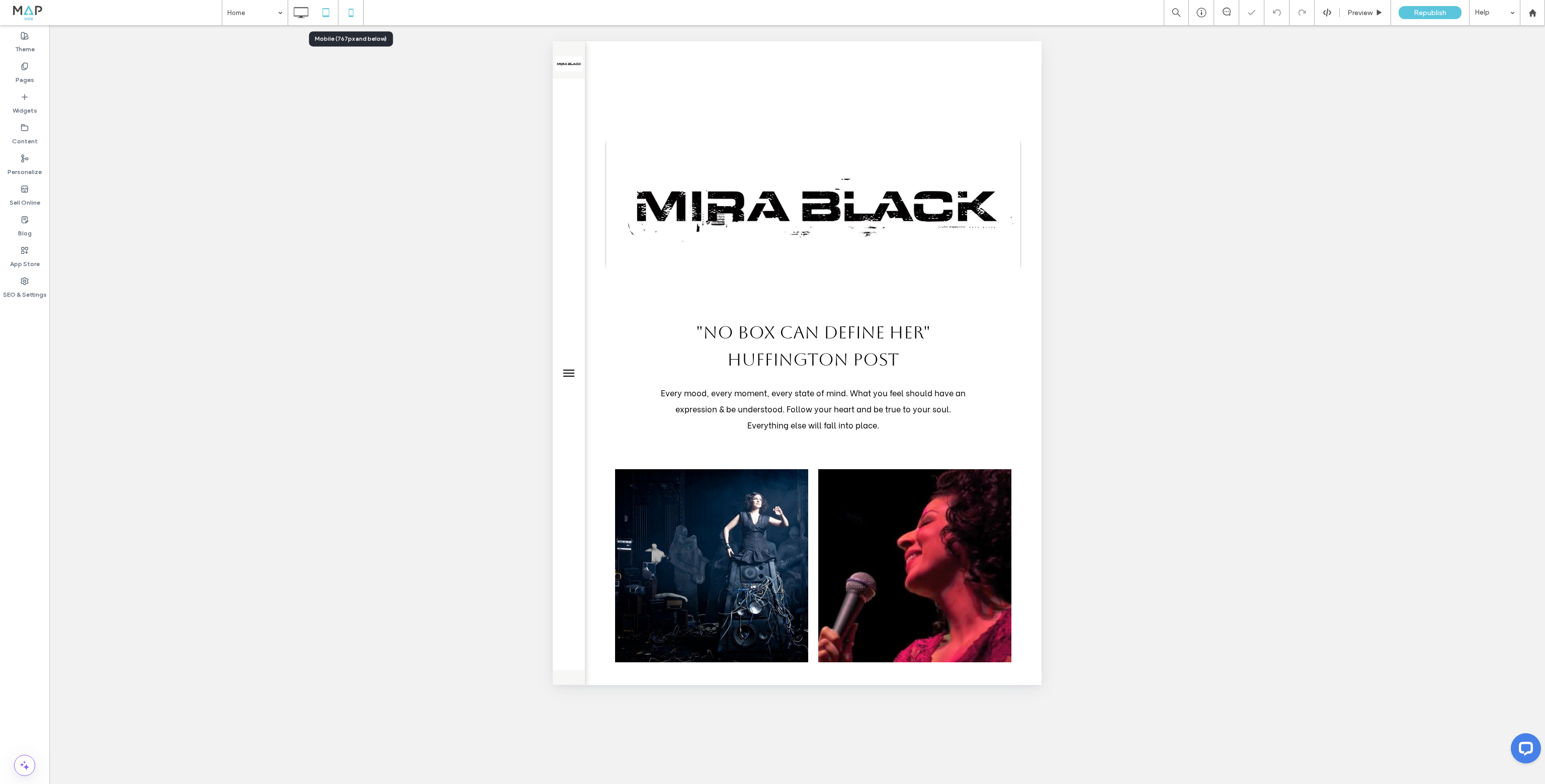
click at [351, 20] on icon at bounding box center [351, 12] width 20 height 20
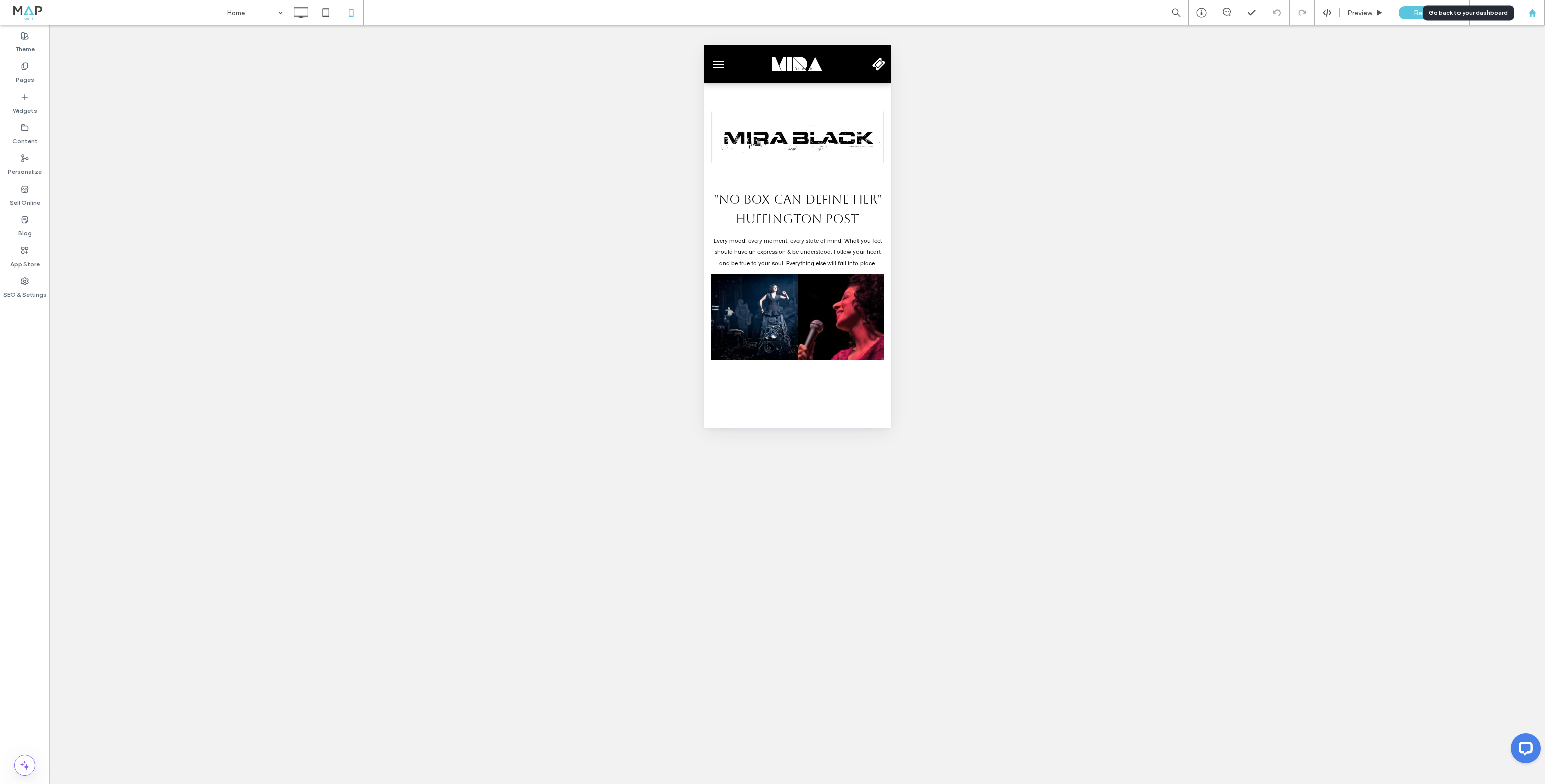
click at [1534, 14] on use at bounding box center [1532, 12] width 8 height 8
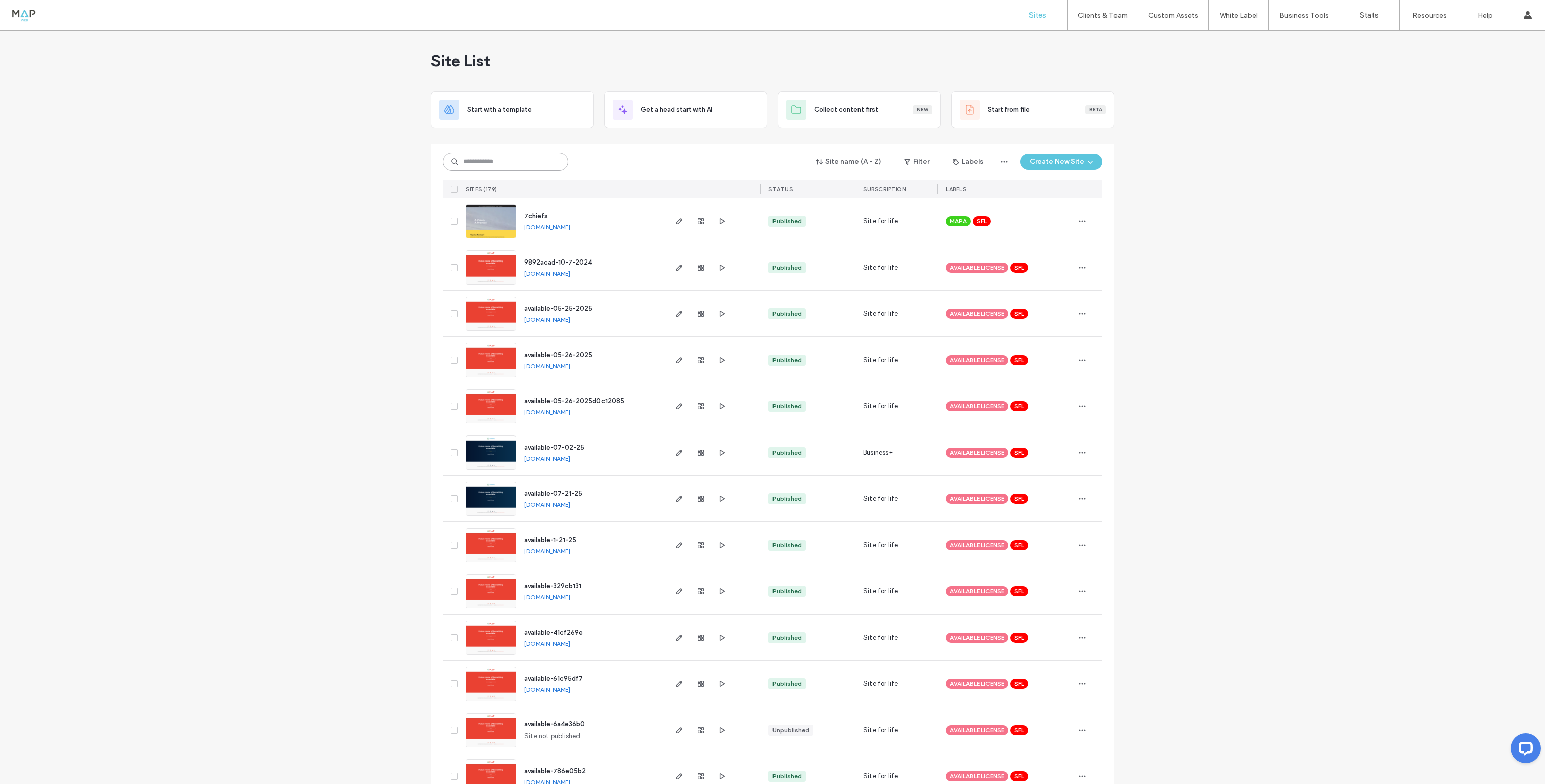
click at [467, 163] on input at bounding box center [505, 162] width 126 height 18
click at [506, 159] on input at bounding box center [505, 162] width 126 height 18
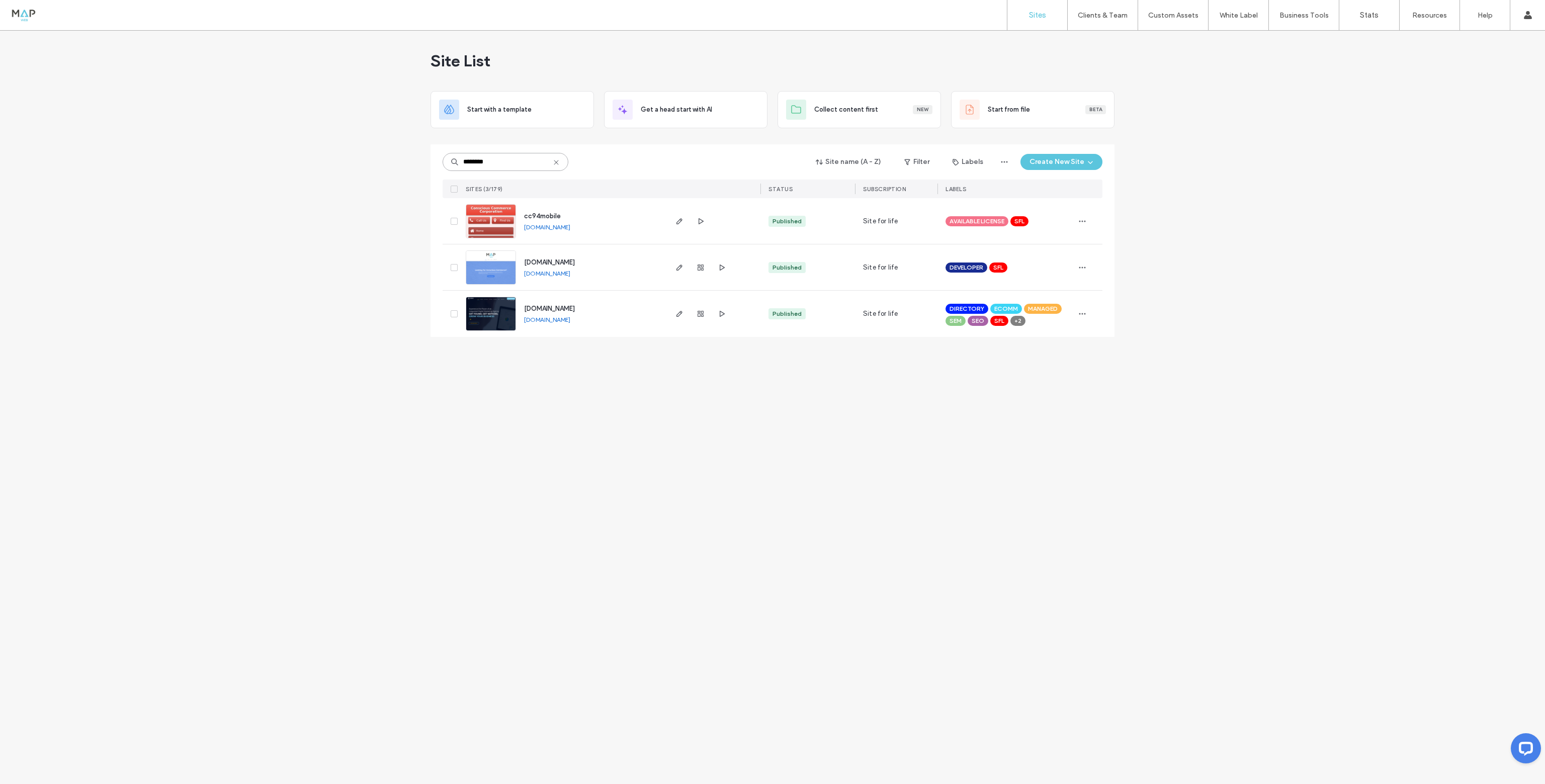
type input "********"
click at [486, 308] on img at bounding box center [491, 331] width 50 height 68
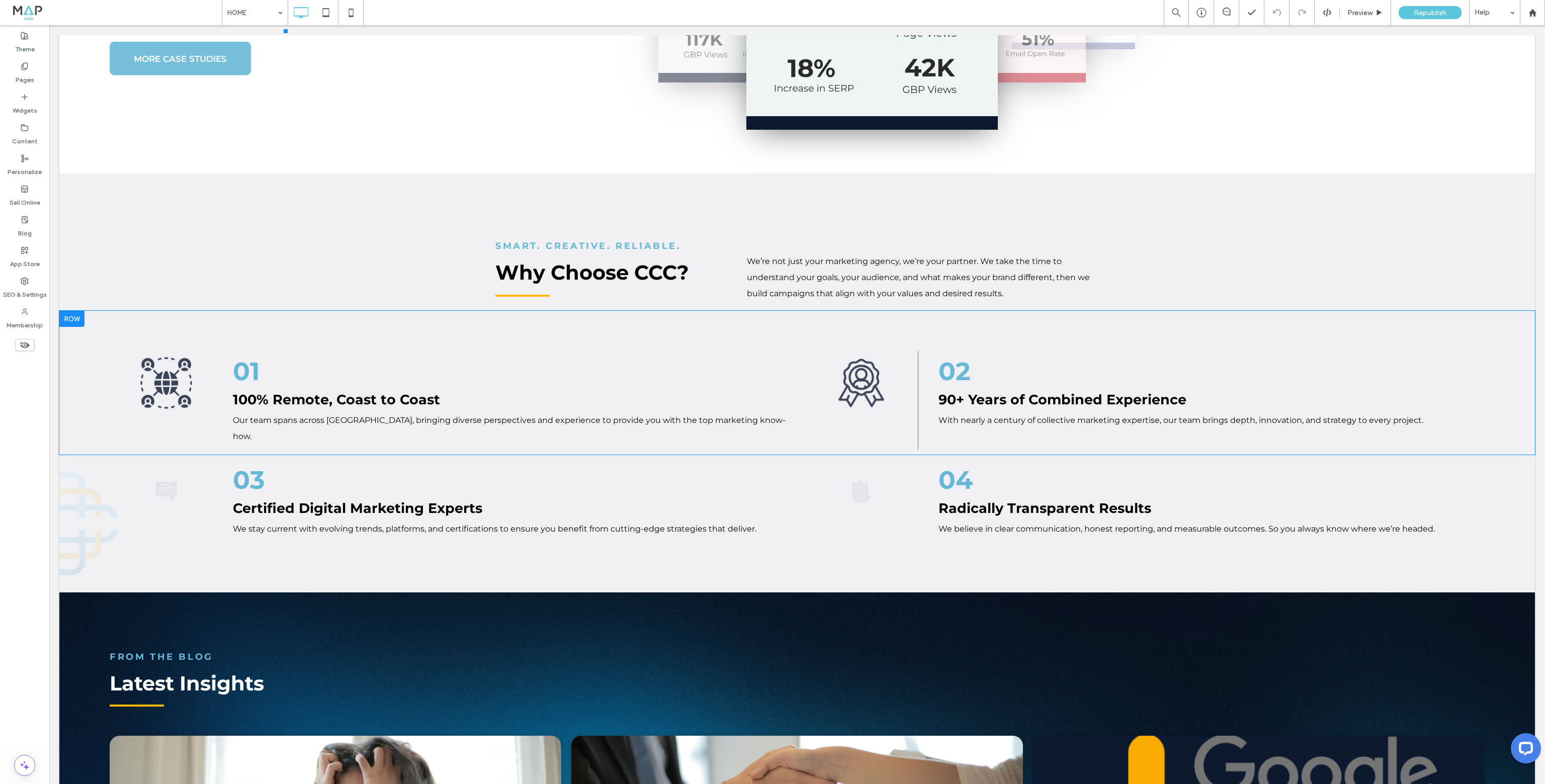
scroll to position [2565, 0]
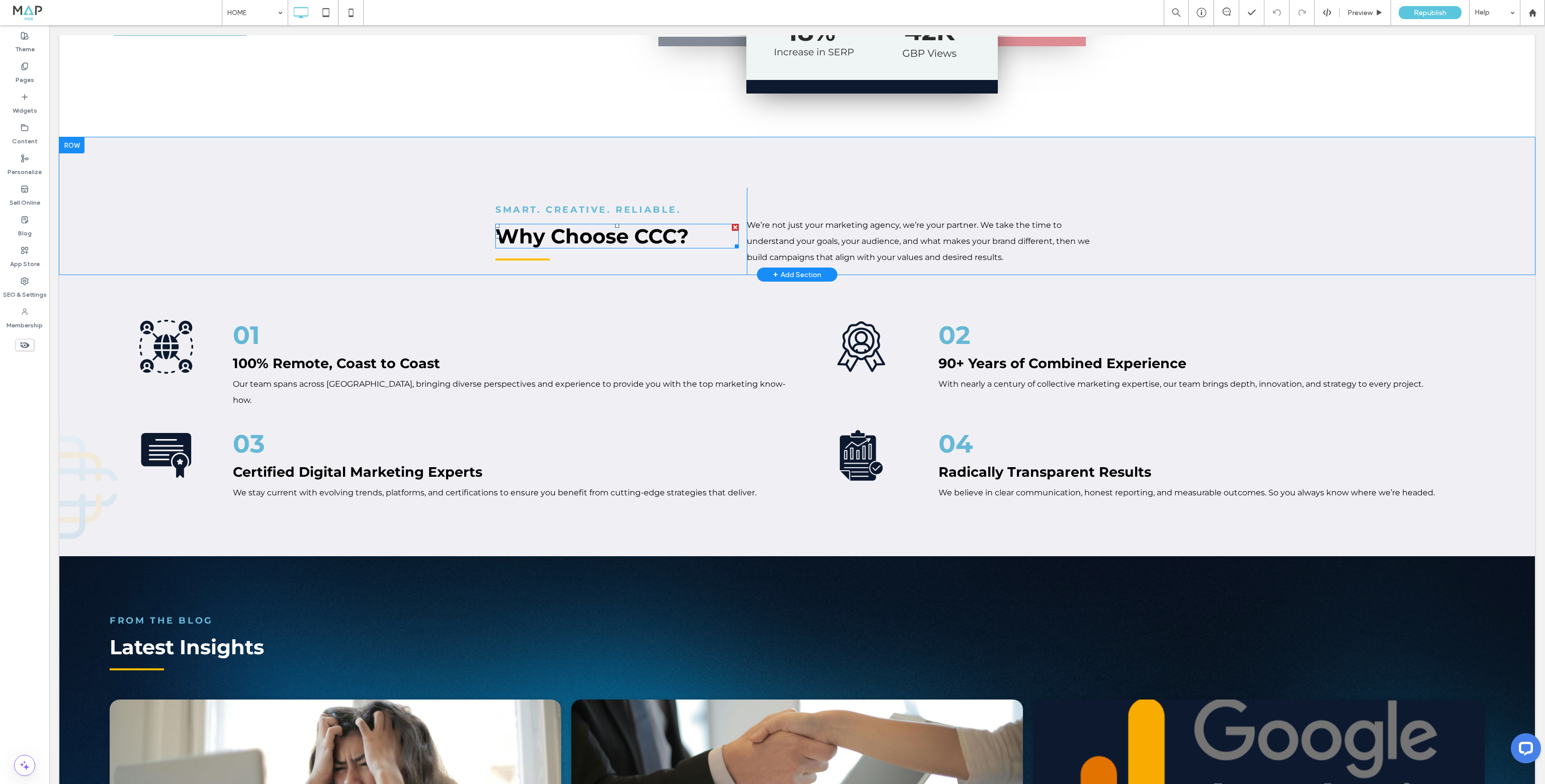
click at [555, 223] on span "Why Choose CCC?" at bounding box center [592, 236] width 193 height 25
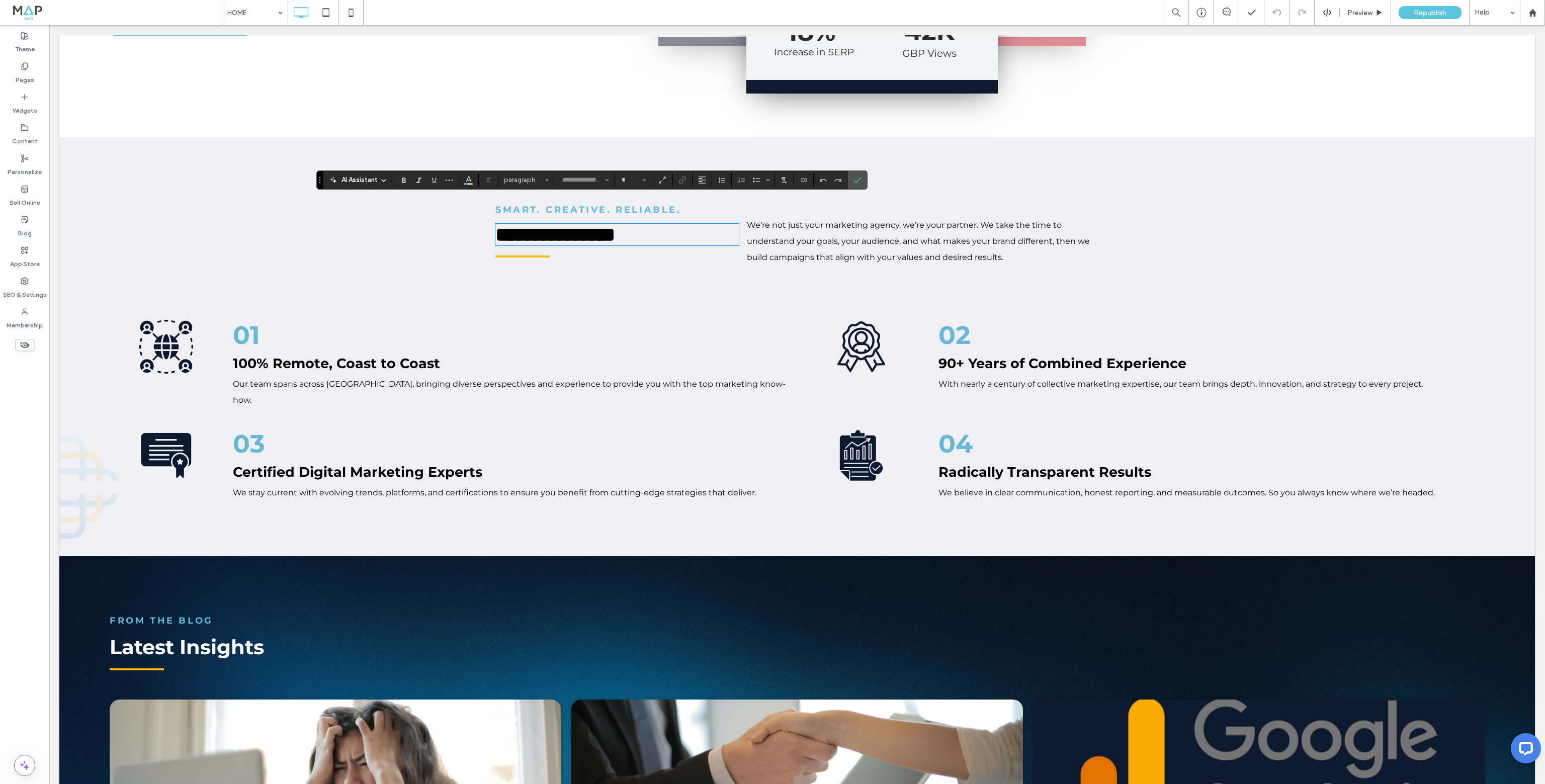
type input "**********"
type input "**"
click at [468, 182] on icon "Color" at bounding box center [469, 179] width 8 height 8
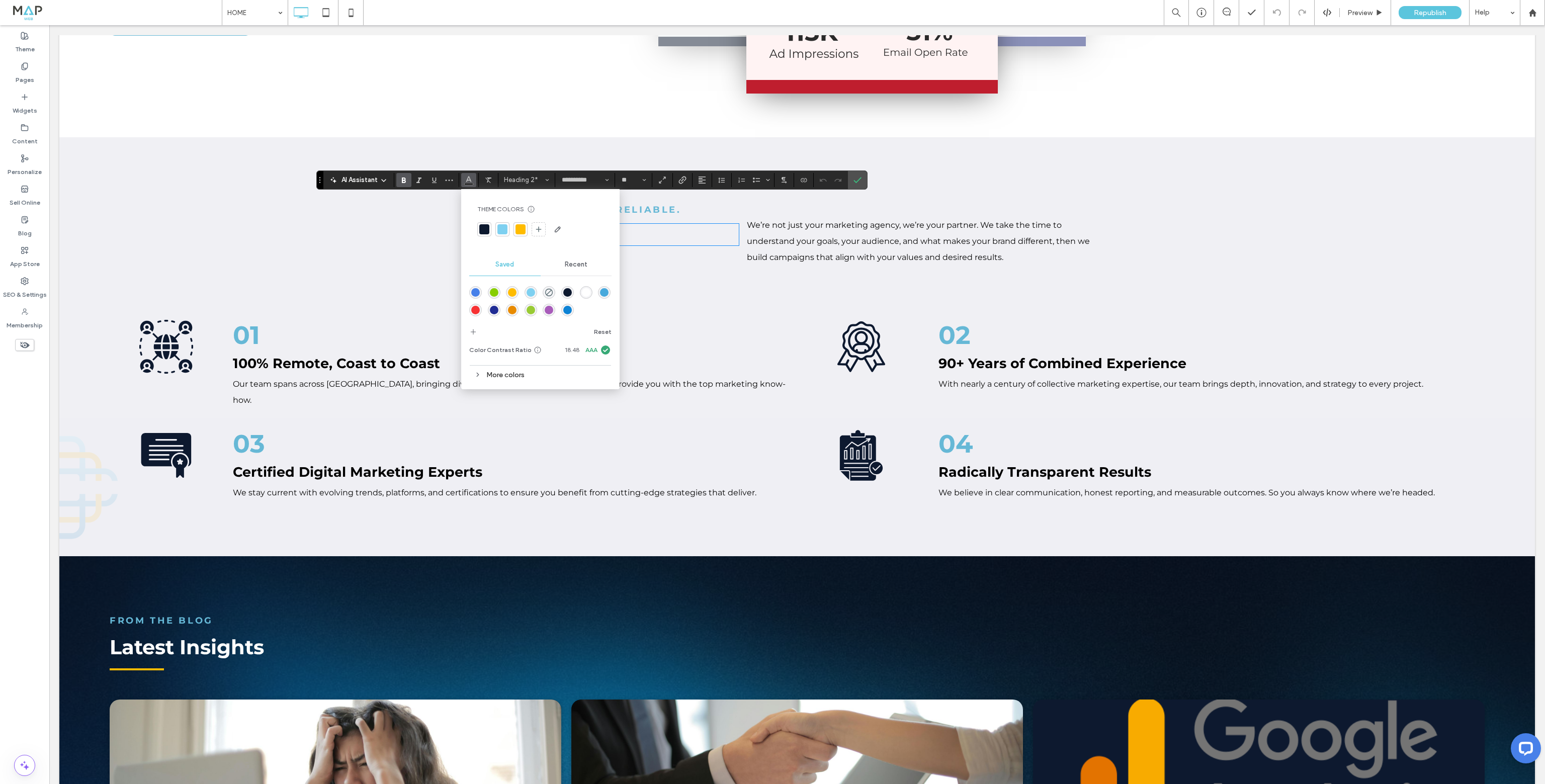
click at [503, 372] on div "More colors" at bounding box center [540, 375] width 142 height 14
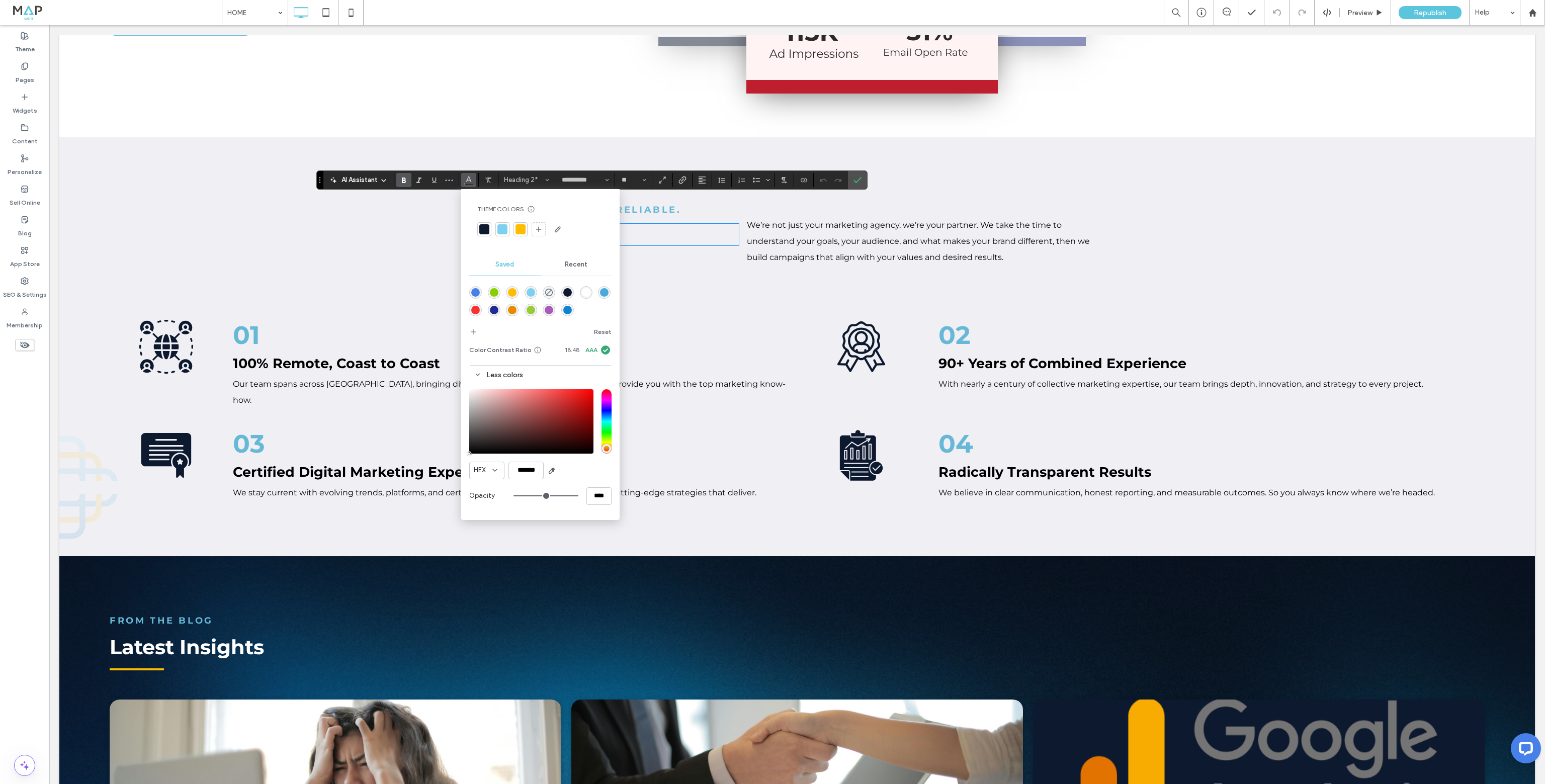
click at [482, 229] on div at bounding box center [484, 229] width 10 height 10
type input "*******"
click at [531, 474] on input "*******" at bounding box center [526, 470] width 35 height 17
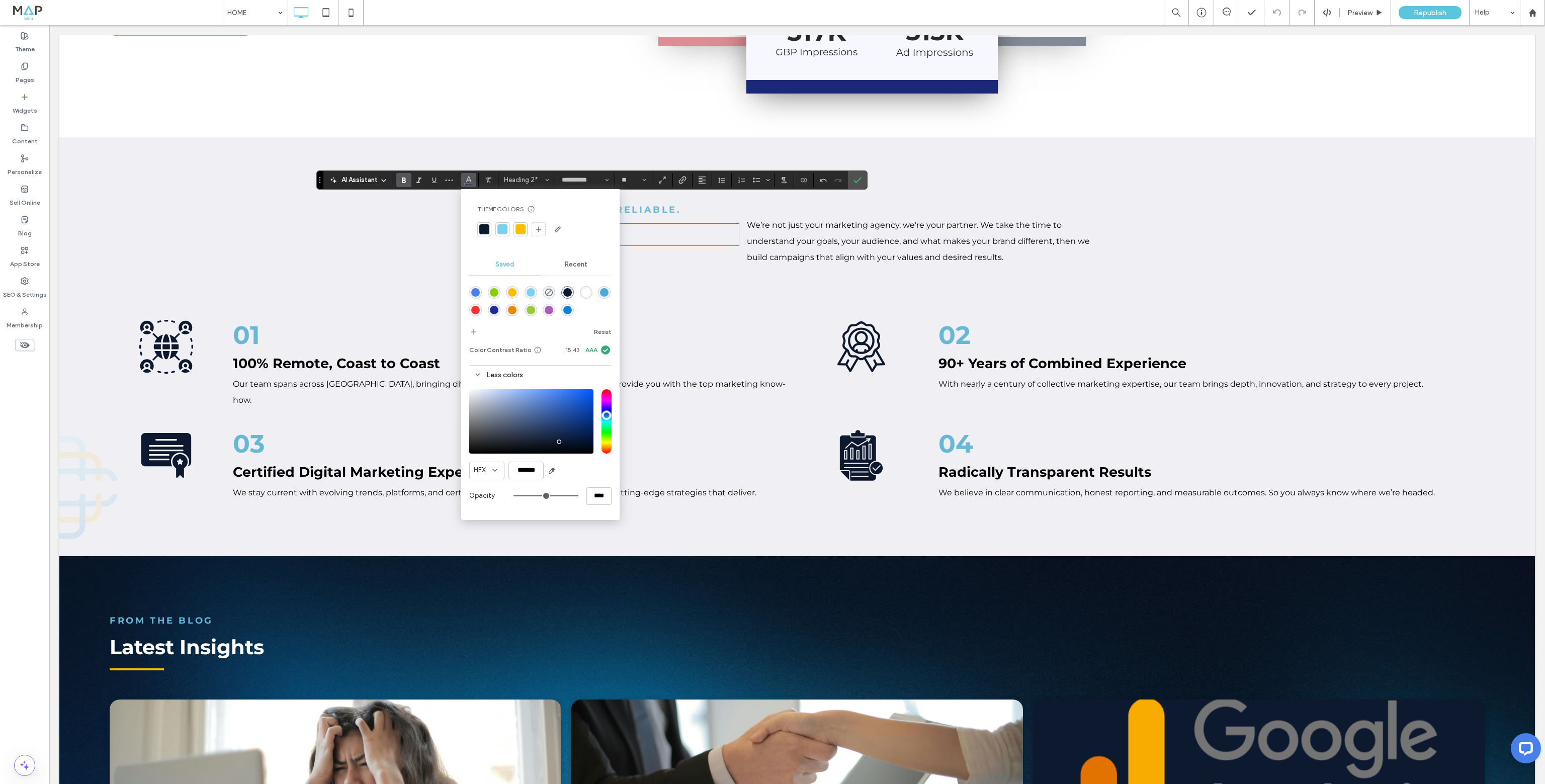
click at [694, 372] on div "A black and white icon of a globe surrounded by people. Click To Paste 01 ﻿ 100…" at bounding box center [797, 346] width 1476 height 144
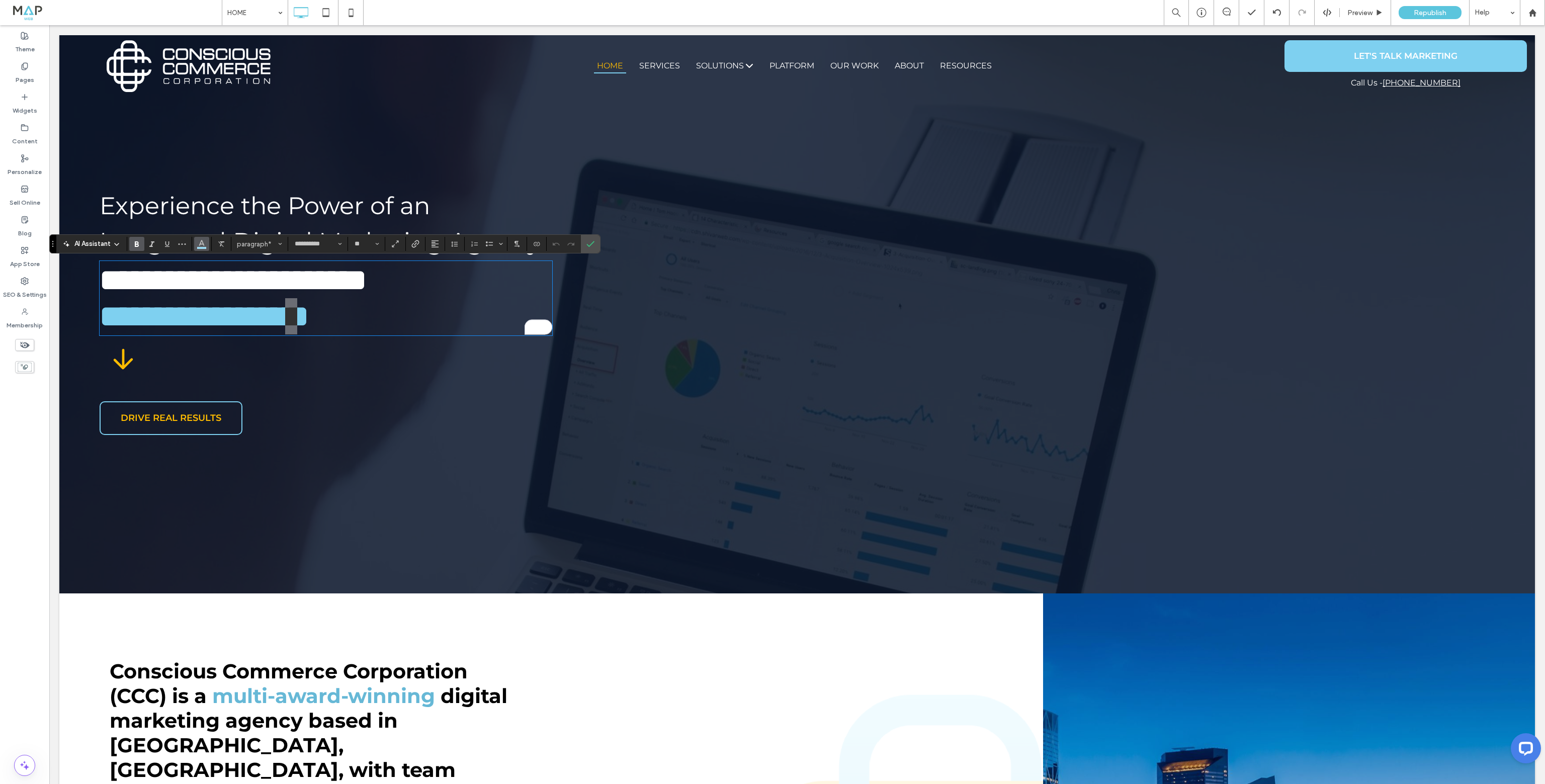
click at [196, 245] on button "Color" at bounding box center [202, 244] width 15 height 14
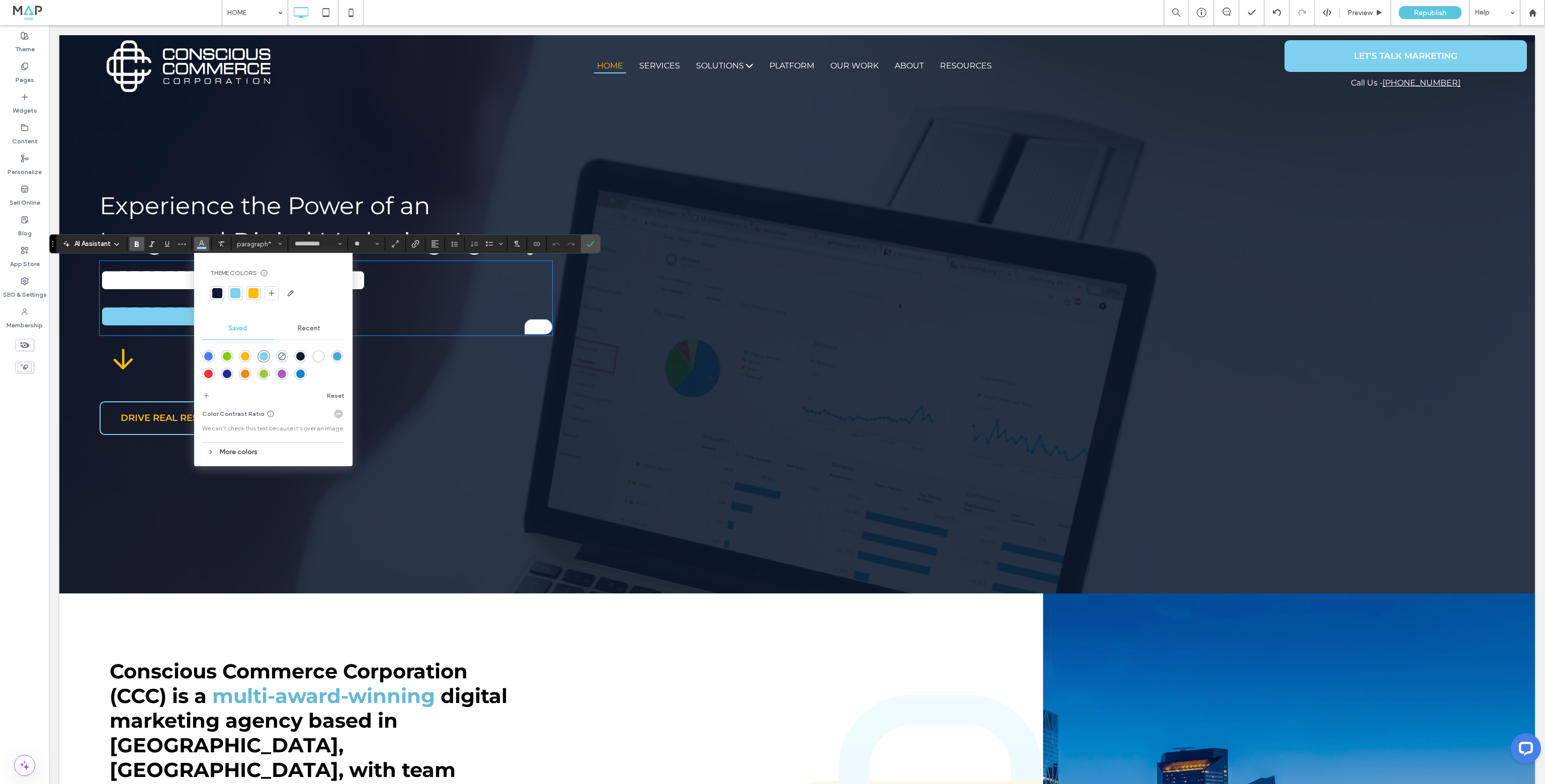
click at [213, 457] on div "More colors" at bounding box center [273, 452] width 142 height 14
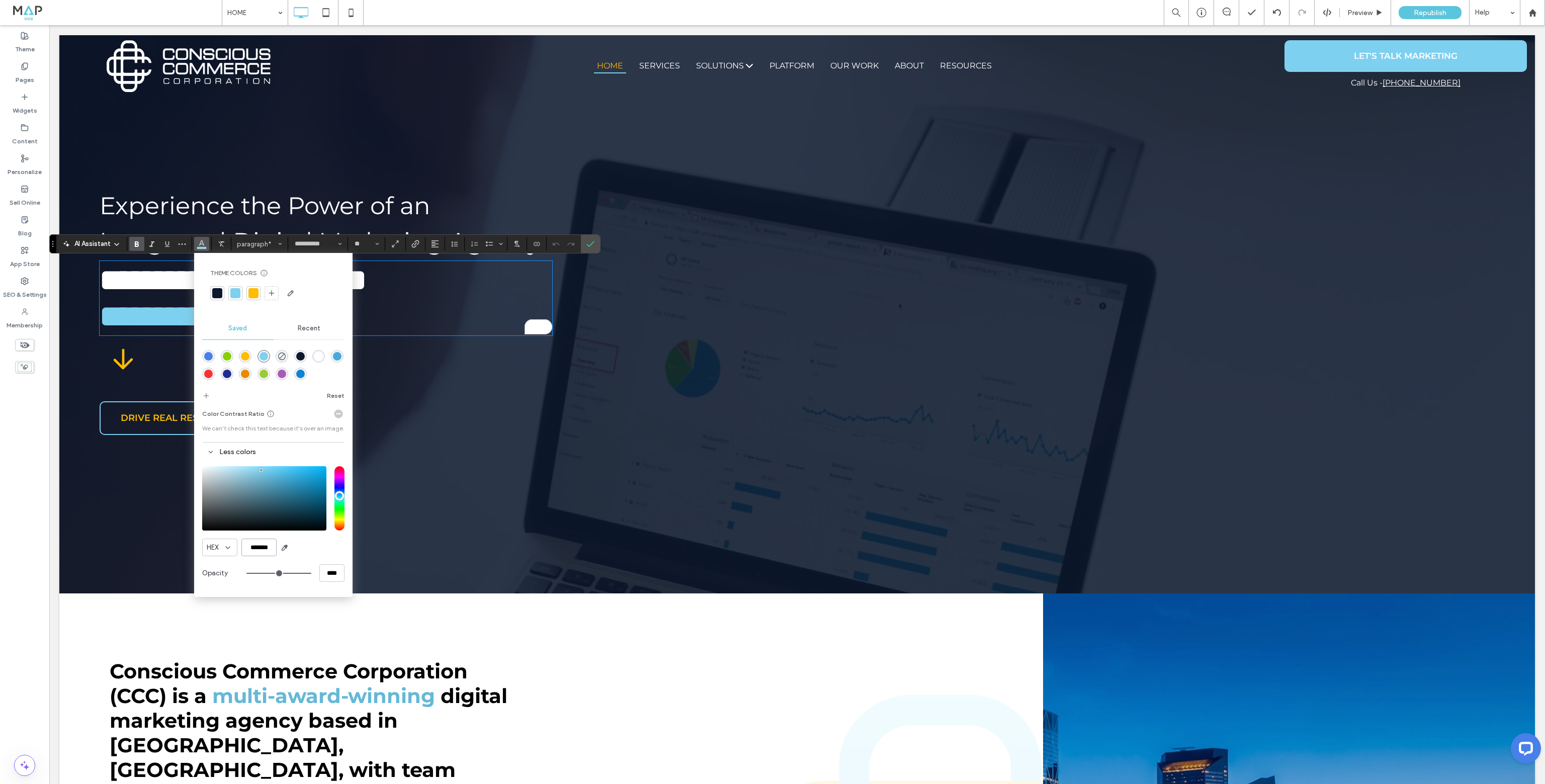
click at [269, 550] on input "*******" at bounding box center [259, 547] width 35 height 17
click at [739, 336] on div "**********" at bounding box center [797, 244] width 1395 height 382
click at [583, 242] on label "Confirm" at bounding box center [591, 244] width 15 height 18
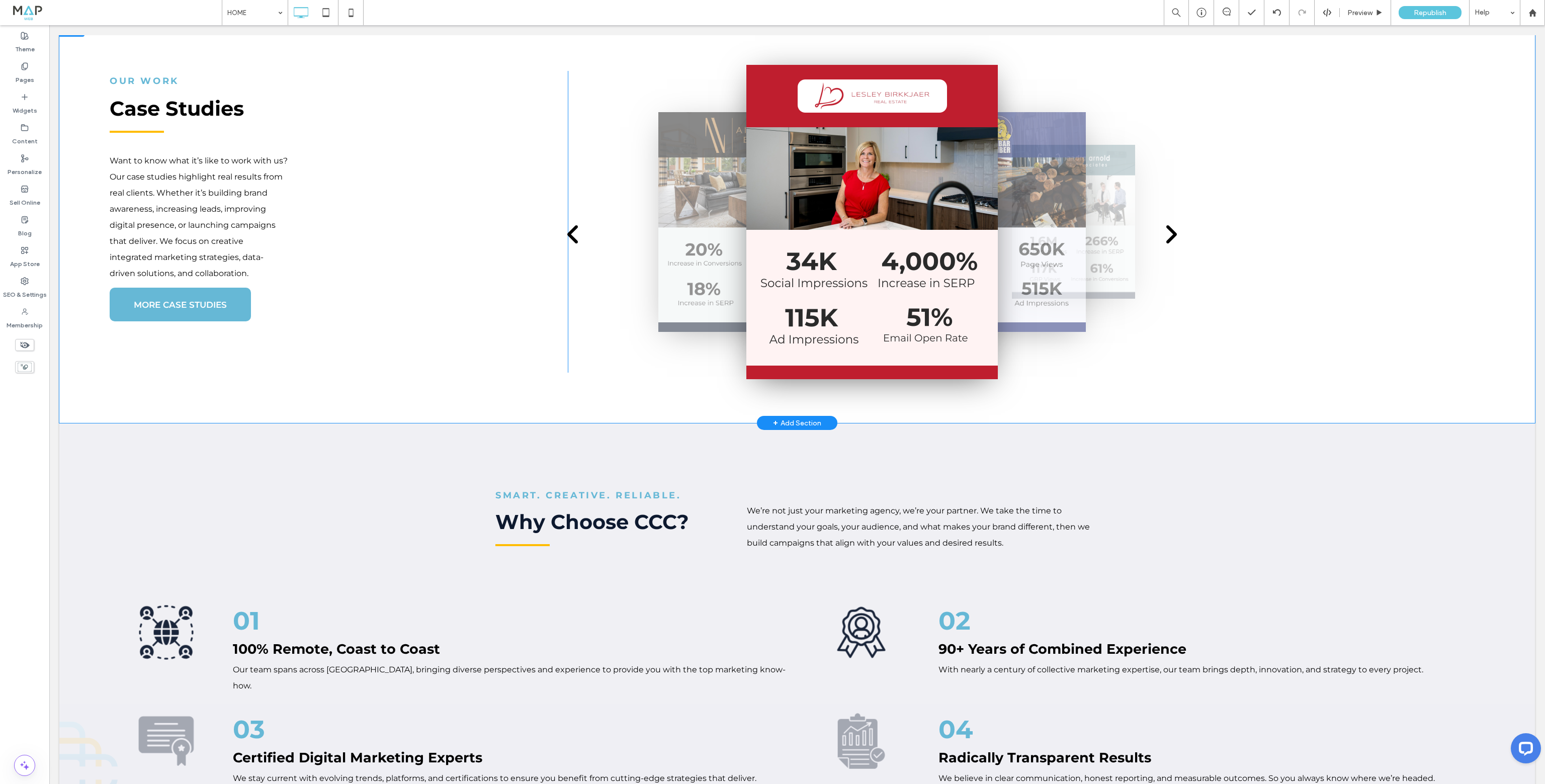
scroll to position [2363, 0]
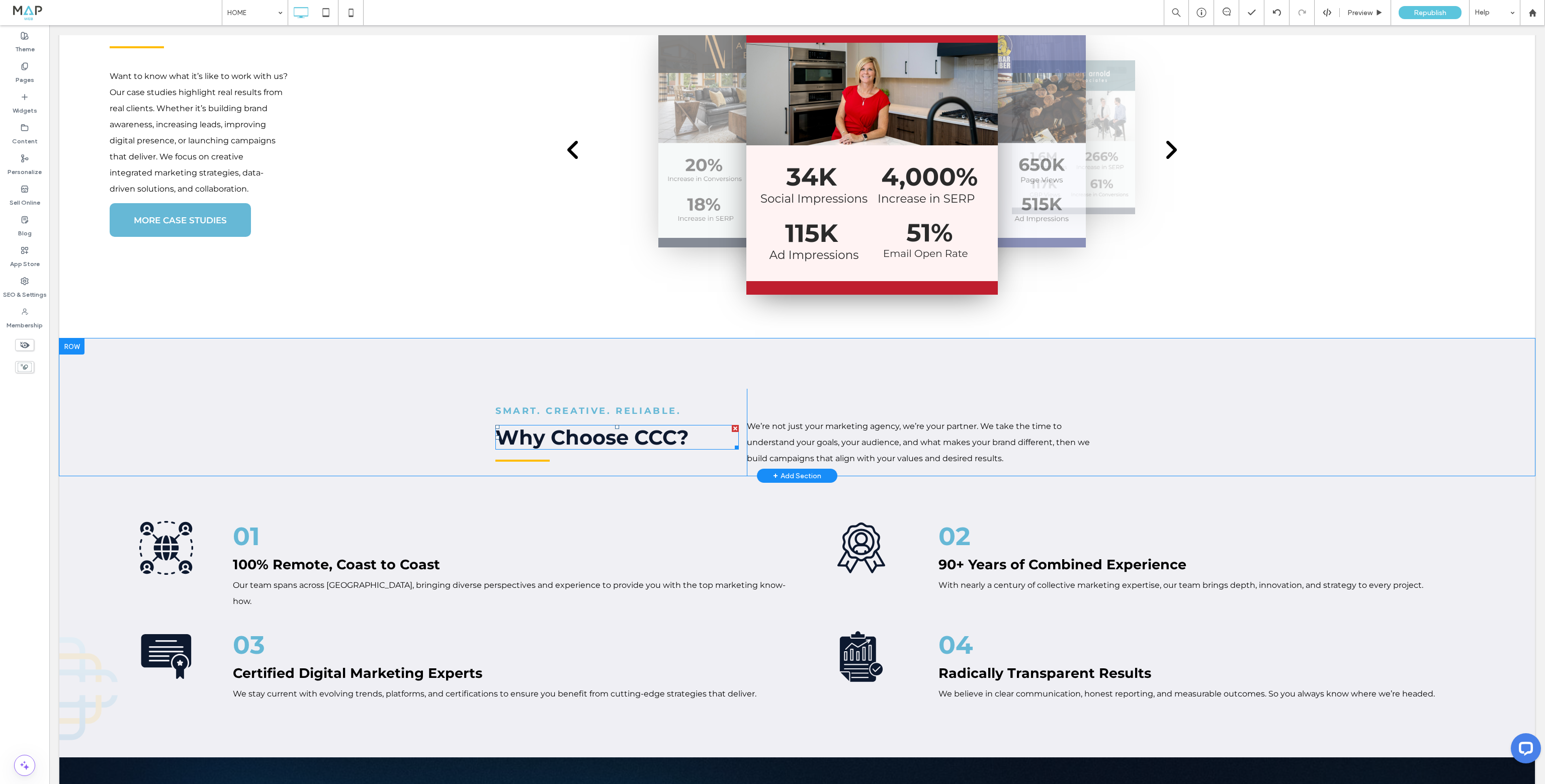
click at [532, 425] on span "Why Choose CCC?" at bounding box center [592, 437] width 193 height 25
type input "**********"
type input "**"
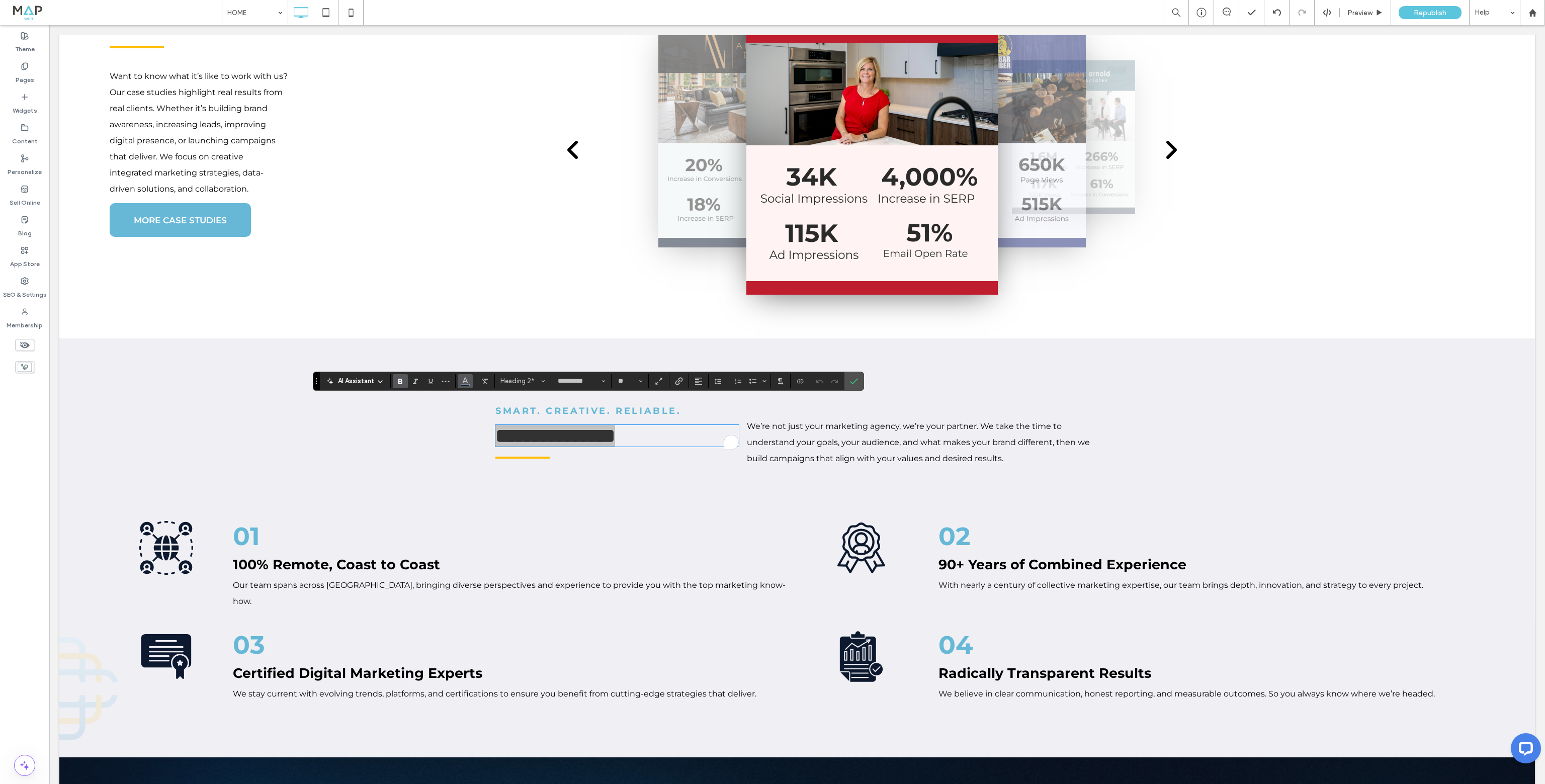
click at [464, 384] on icon "Color" at bounding box center [465, 380] width 8 height 8
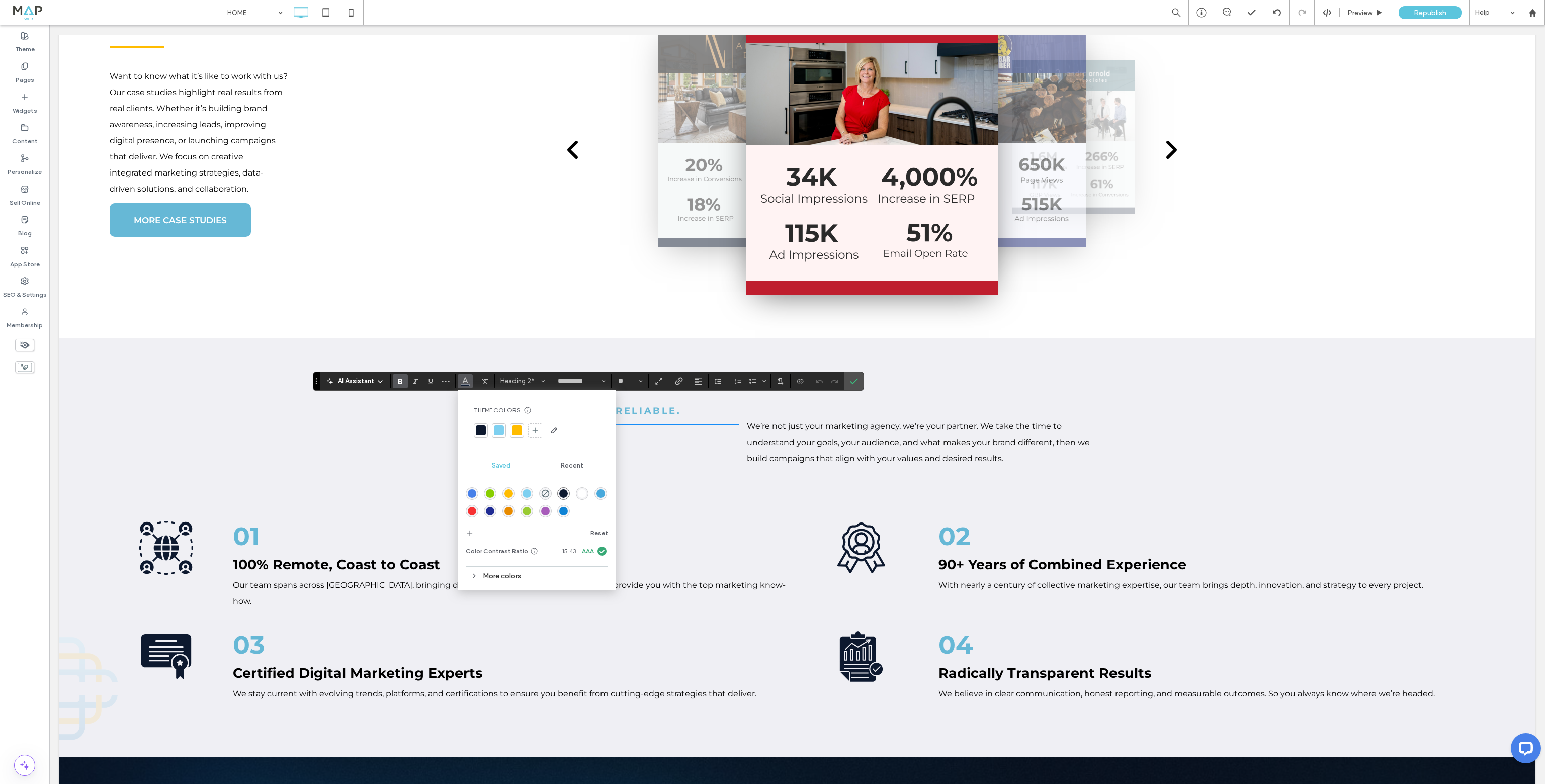
click at [494, 581] on div "More colors" at bounding box center [537, 576] width 142 height 14
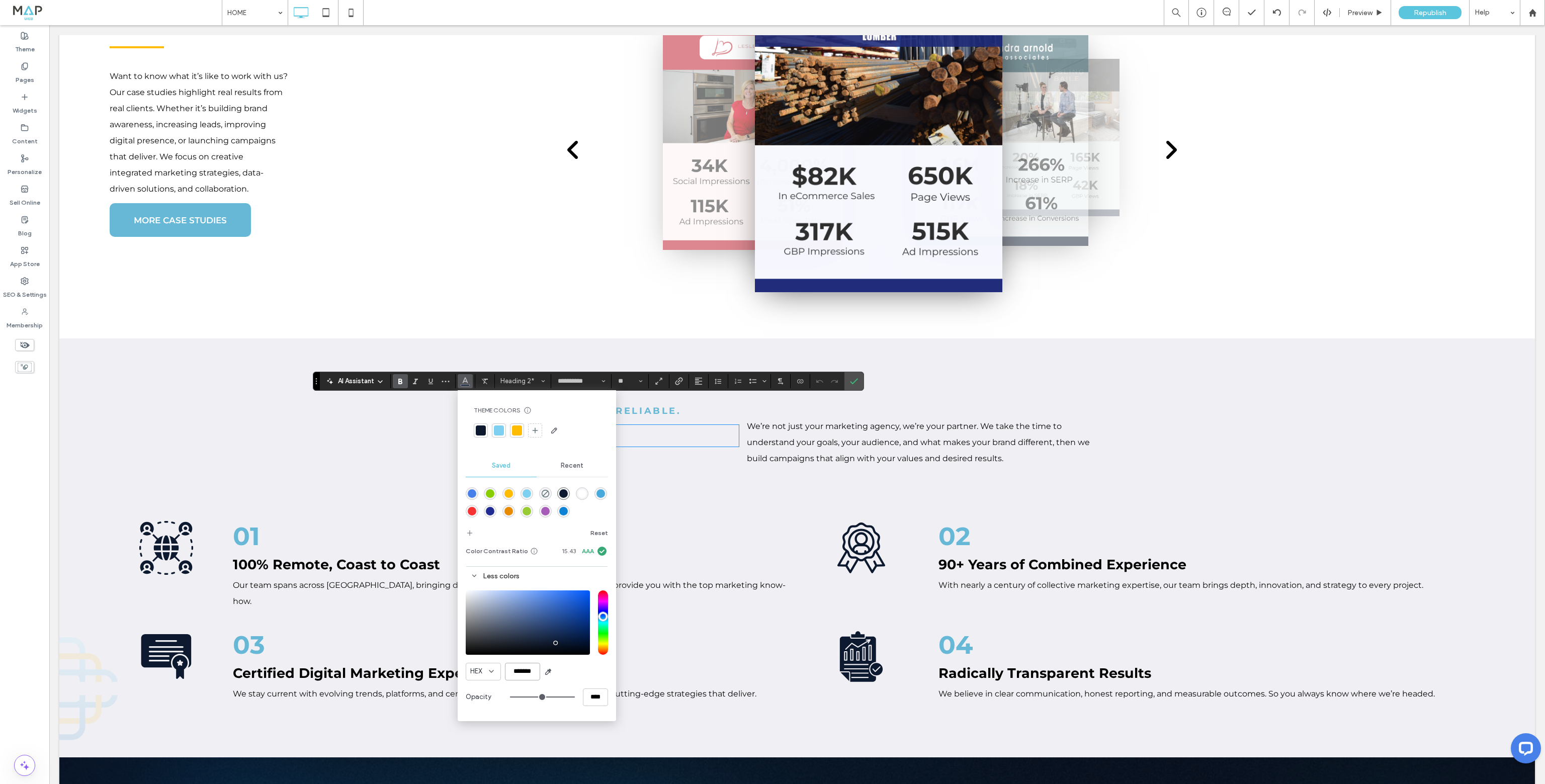
click at [514, 671] on input "*******" at bounding box center [522, 671] width 35 height 17
